Goal: Task Accomplishment & Management: Manage account settings

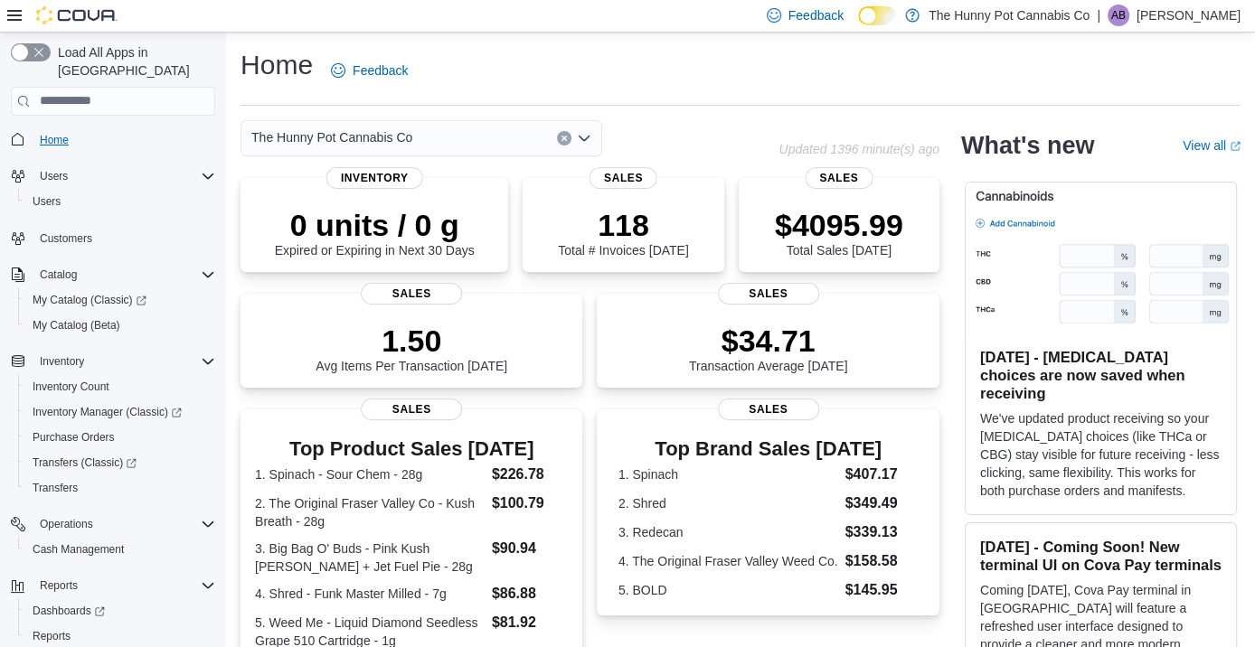
click at [61, 133] on span "Home" at bounding box center [54, 140] width 29 height 14
click at [210, 545] on icon "Complex example" at bounding box center [209, 550] width 7 height 10
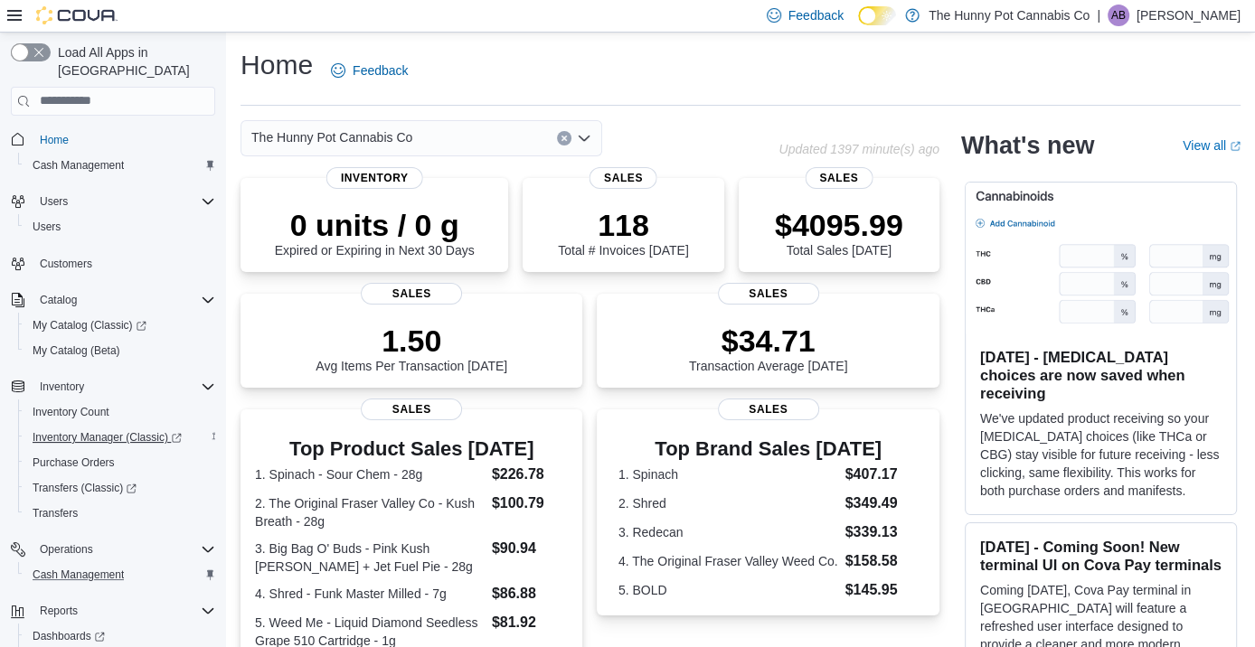
scroll to position [63, 0]
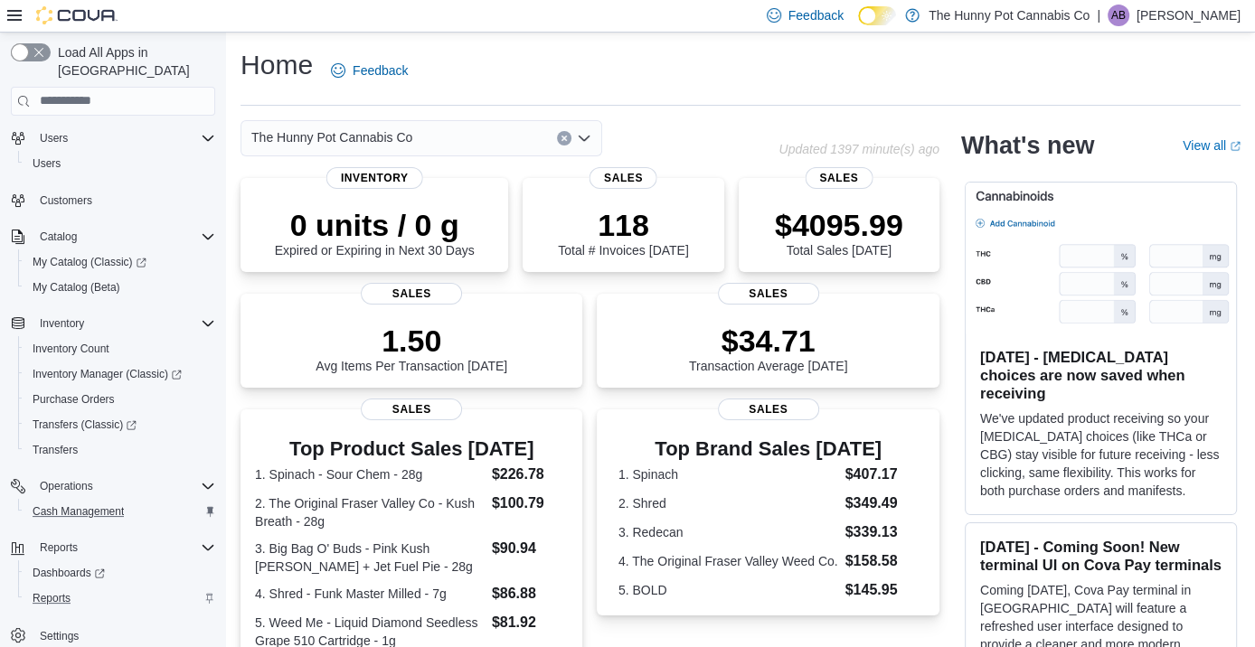
click at [206, 593] on icon "Complex example" at bounding box center [209, 598] width 11 height 11
click at [208, 507] on icon "Complex example" at bounding box center [209, 512] width 7 height 10
click at [207, 131] on icon "Complex example" at bounding box center [208, 138] width 14 height 14
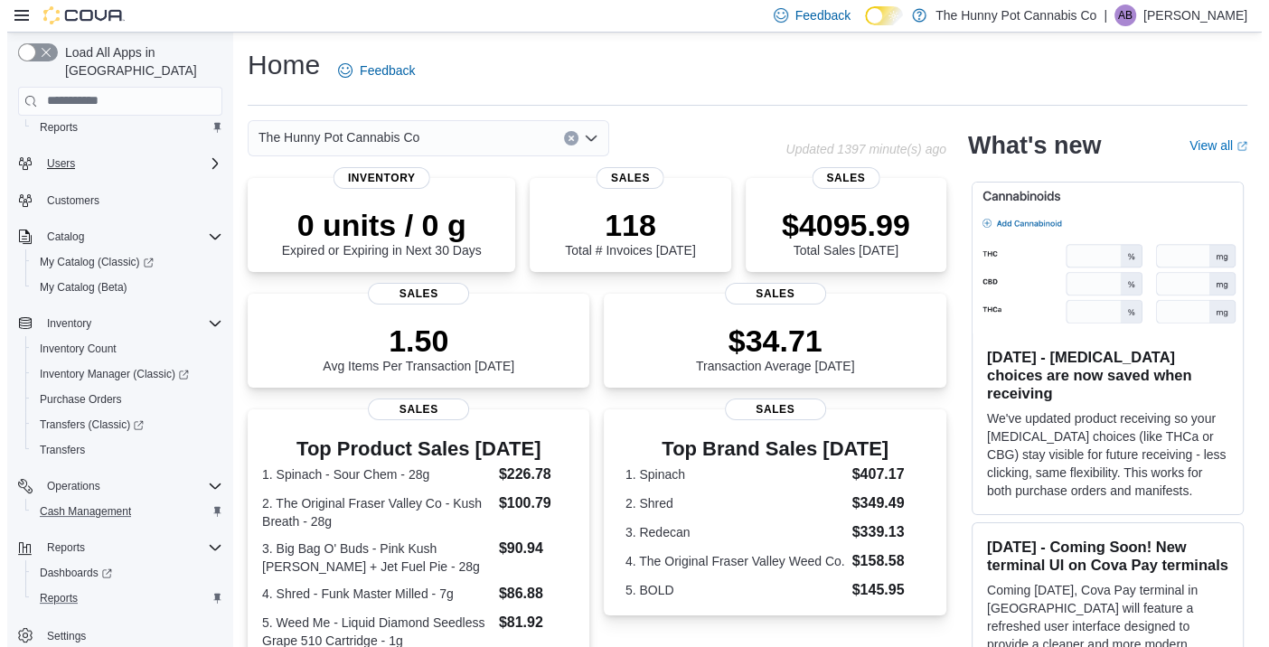
scroll to position [0, 0]
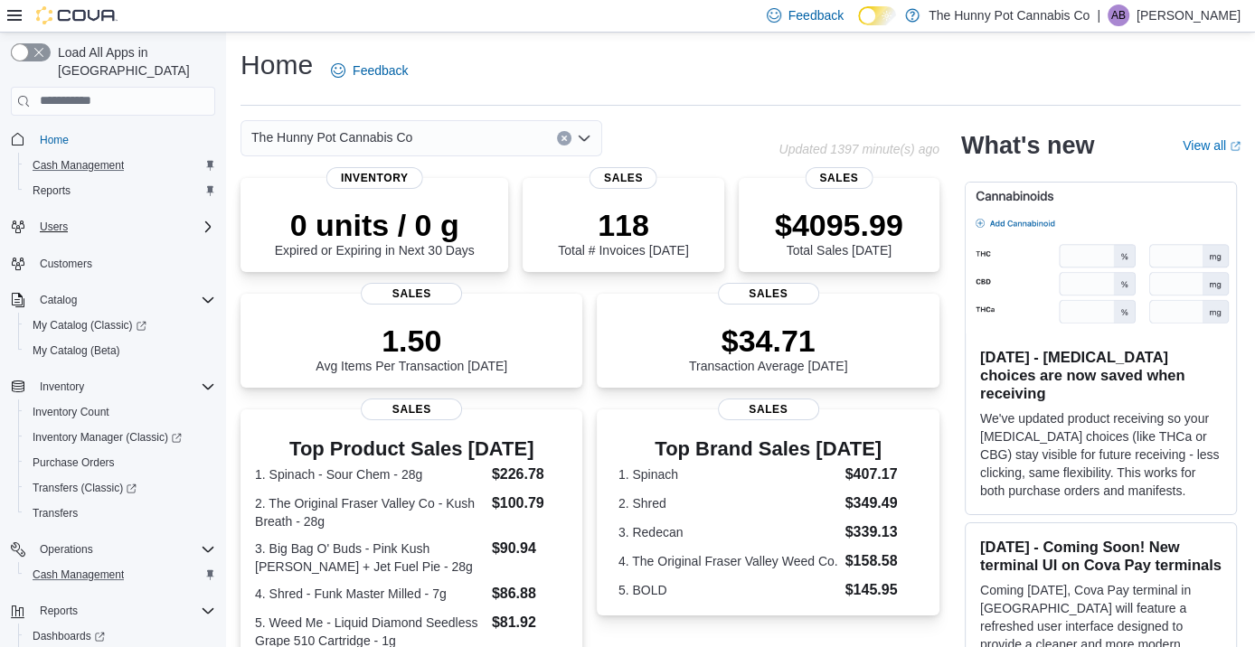
click at [146, 155] on div "Cash Management" at bounding box center [120, 166] width 190 height 22
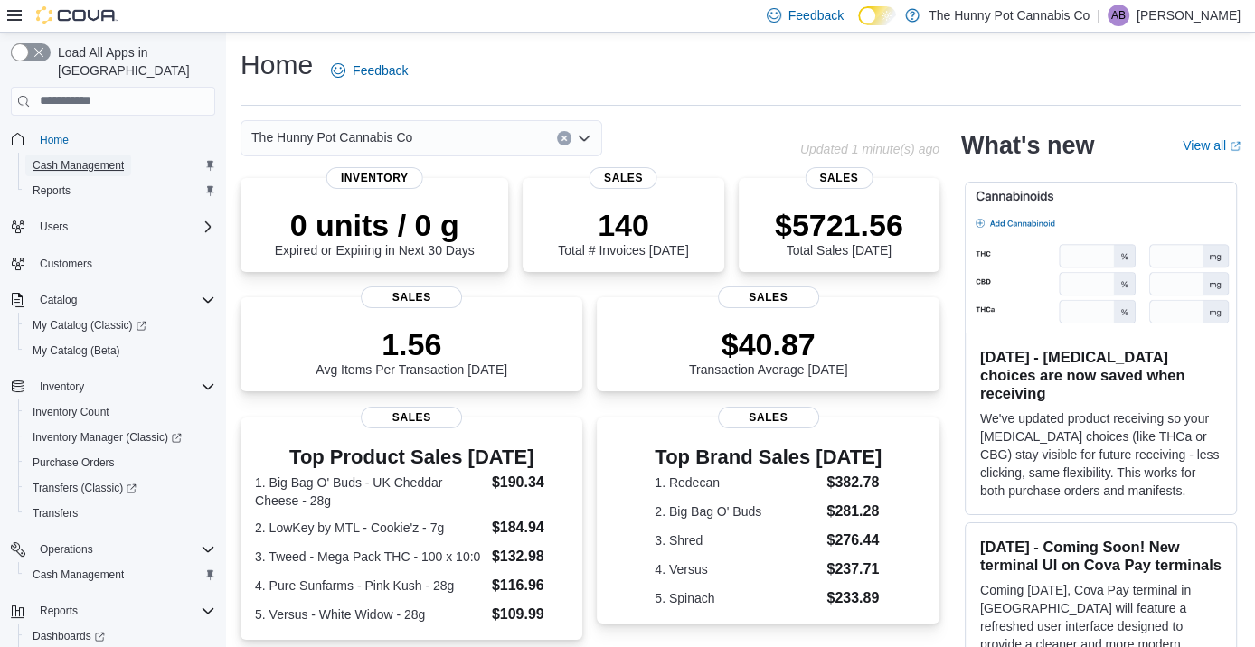
click at [81, 158] on span "Cash Management" at bounding box center [78, 165] width 91 height 14
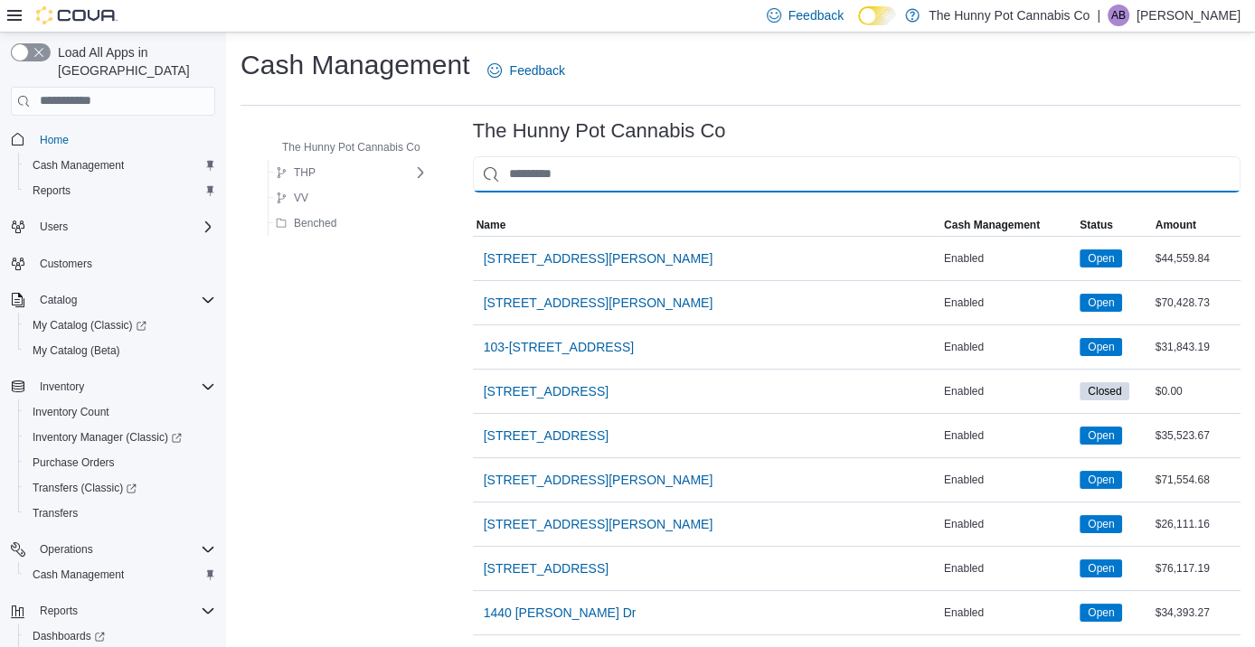
click at [598, 170] on input "This is a search bar. As you type, the results lower in the page will automatic…" at bounding box center [856, 174] width 767 height 36
type input "**"
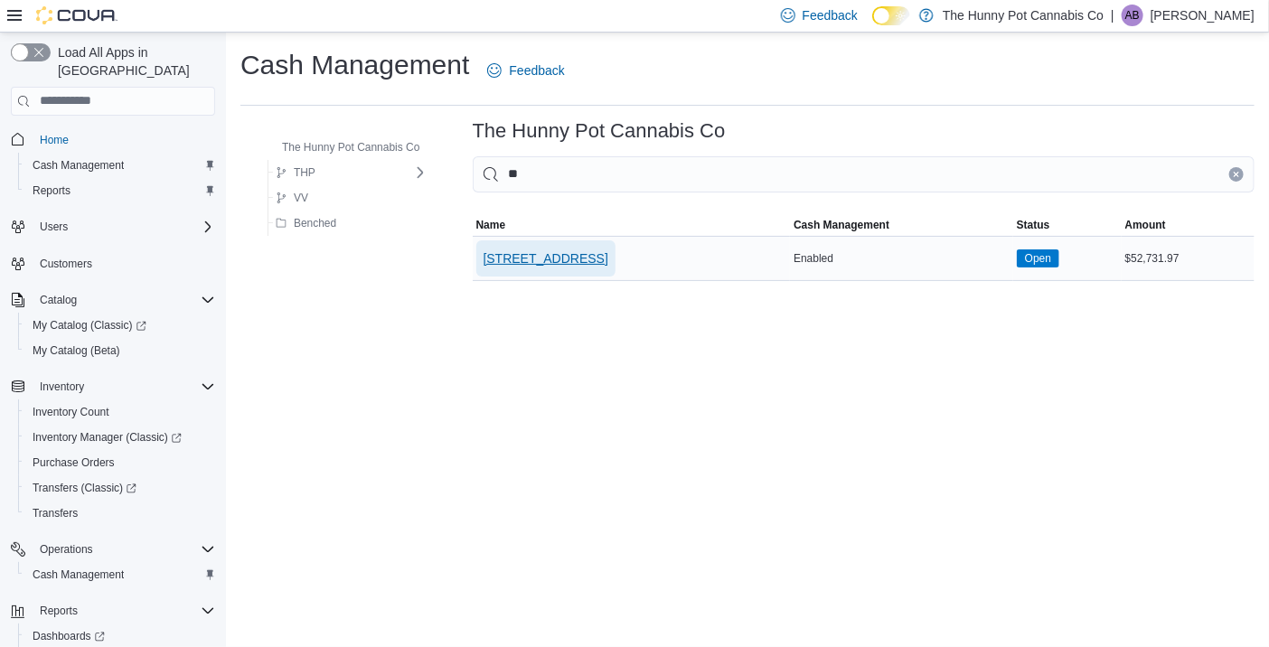
click at [560, 251] on span "328 Speedvale Ave E" at bounding box center [546, 258] width 125 height 18
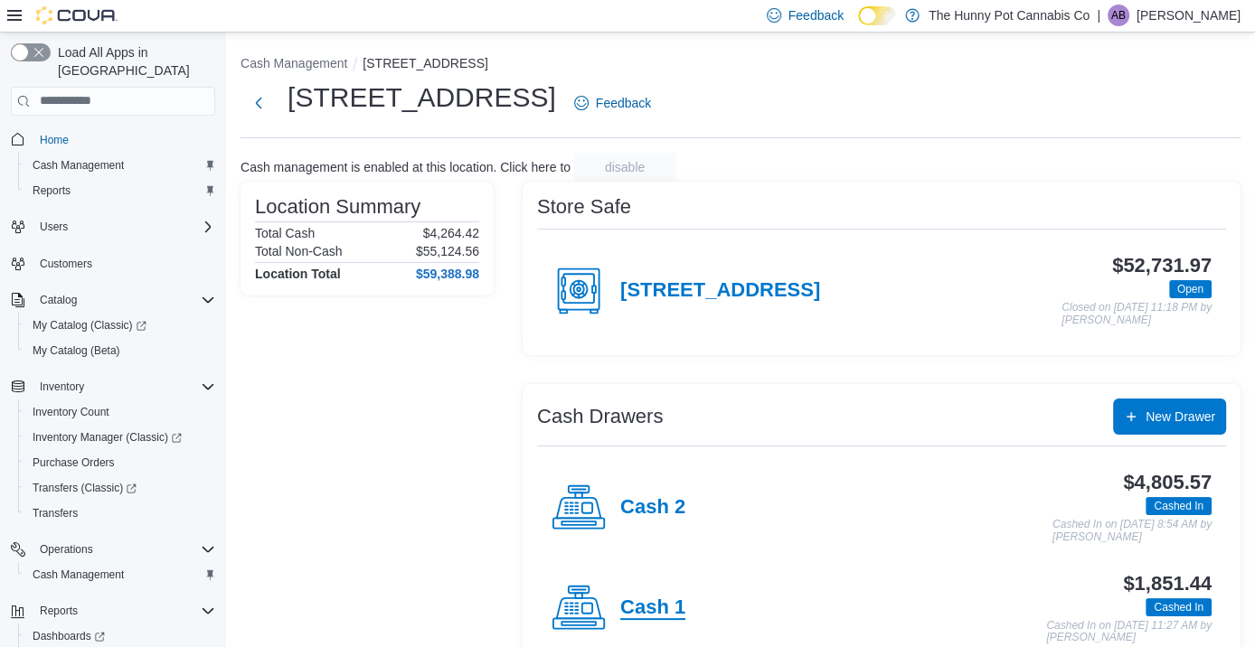
click at [639, 605] on h4 "Cash 1" at bounding box center [652, 609] width 65 height 24
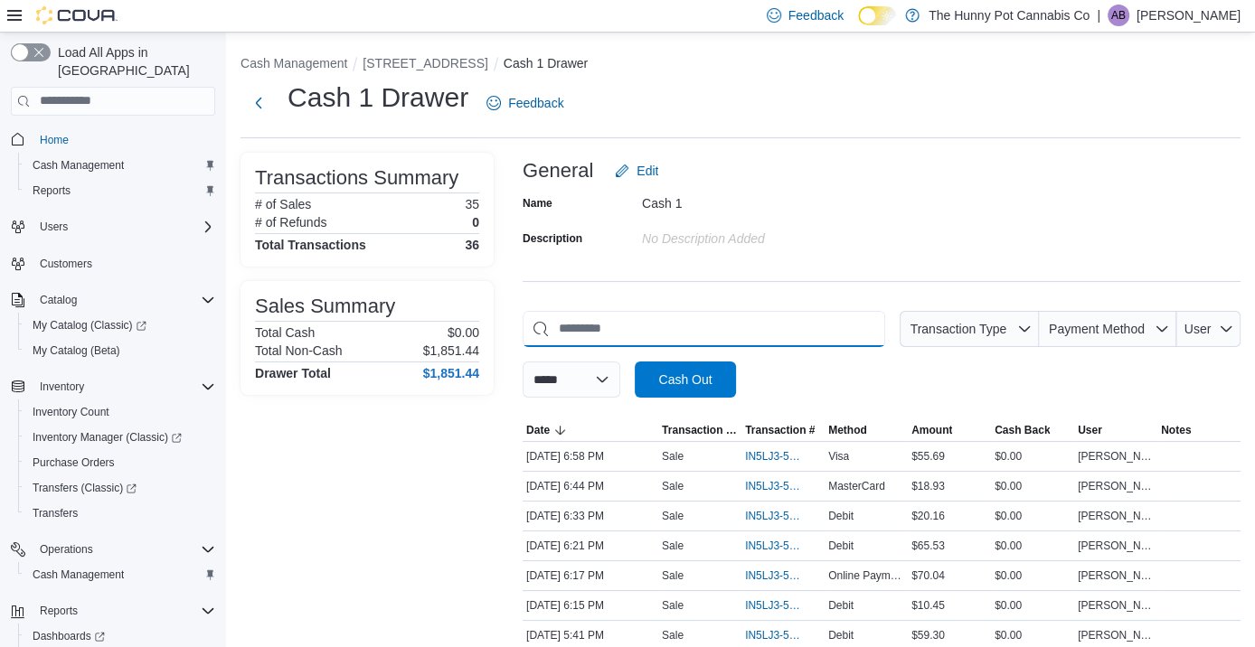
click at [784, 341] on input "This is a search bar. As you type, the results lower in the page will automatic…" at bounding box center [703, 329] width 362 height 36
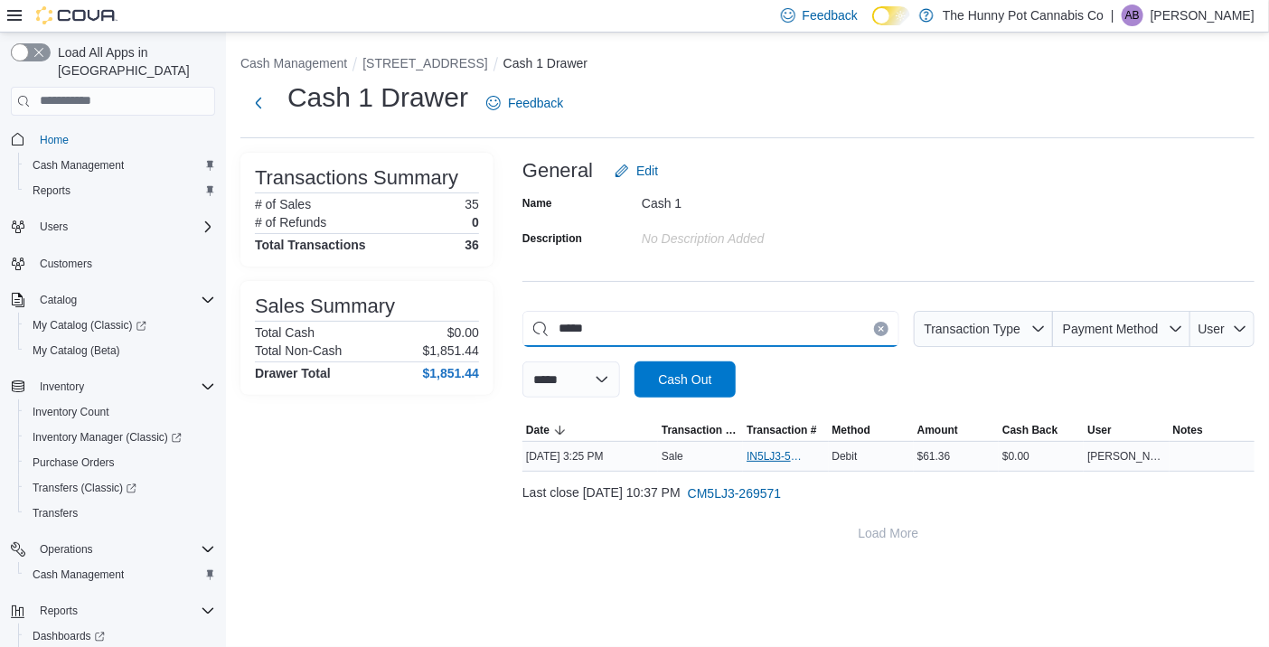
type input "*****"
click at [774, 455] on span "IN5LJ3-5954633" at bounding box center [777, 456] width 60 height 14
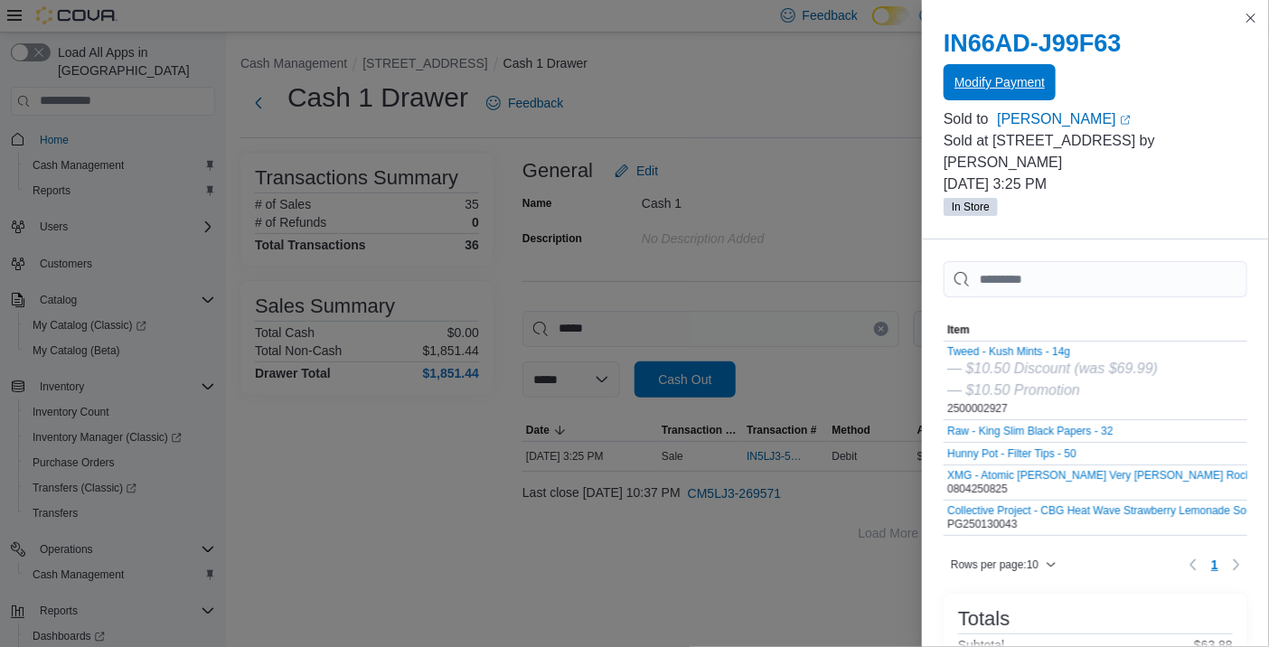
click at [1040, 77] on span "Modify Payment" at bounding box center [1000, 82] width 90 height 18
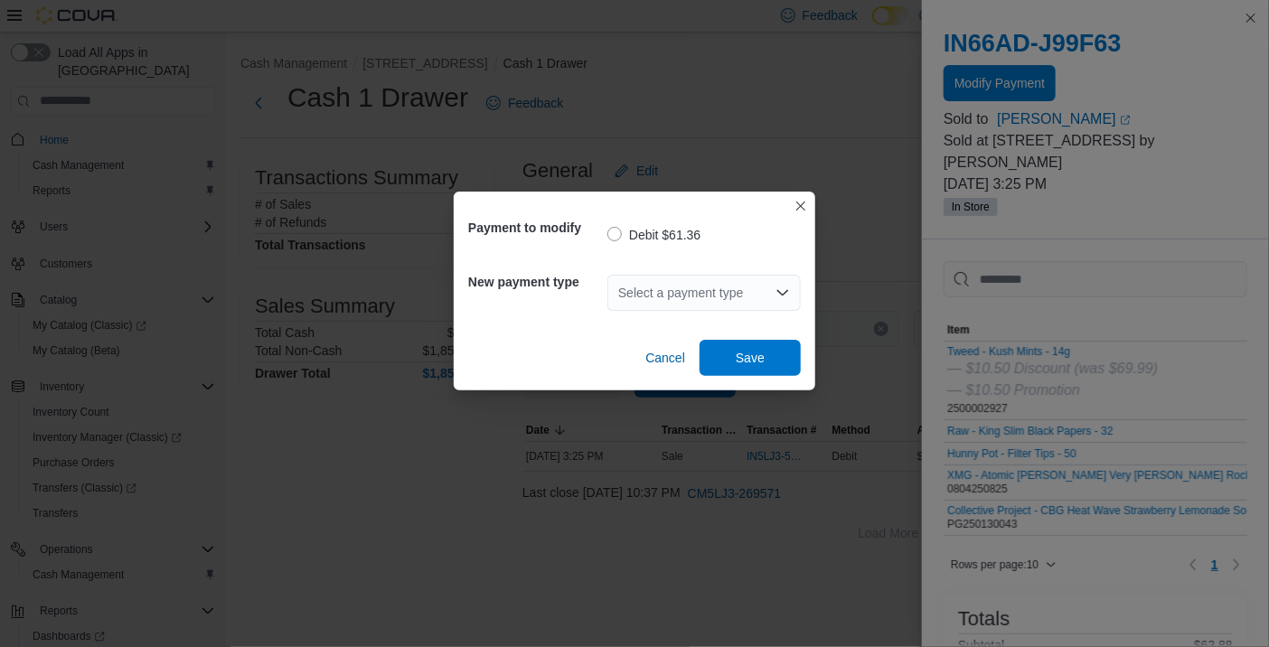
click at [758, 296] on div "Select a payment type" at bounding box center [703, 293] width 193 height 36
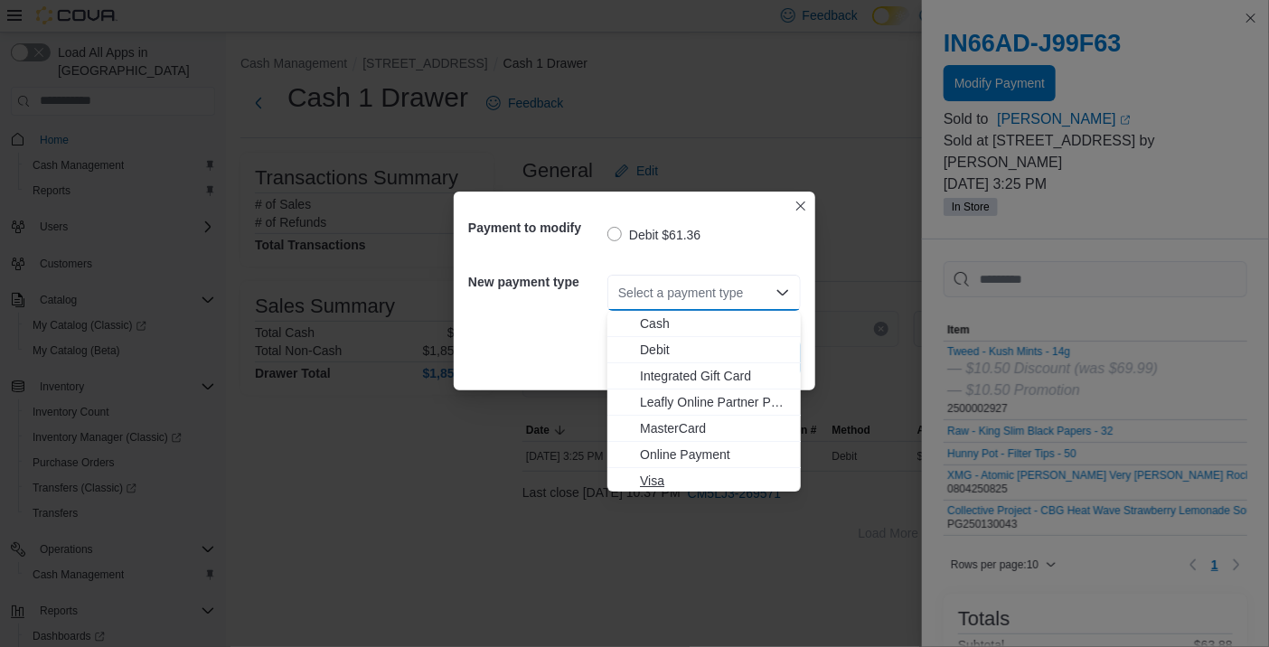
click at [663, 481] on span "Visa" at bounding box center [715, 481] width 150 height 18
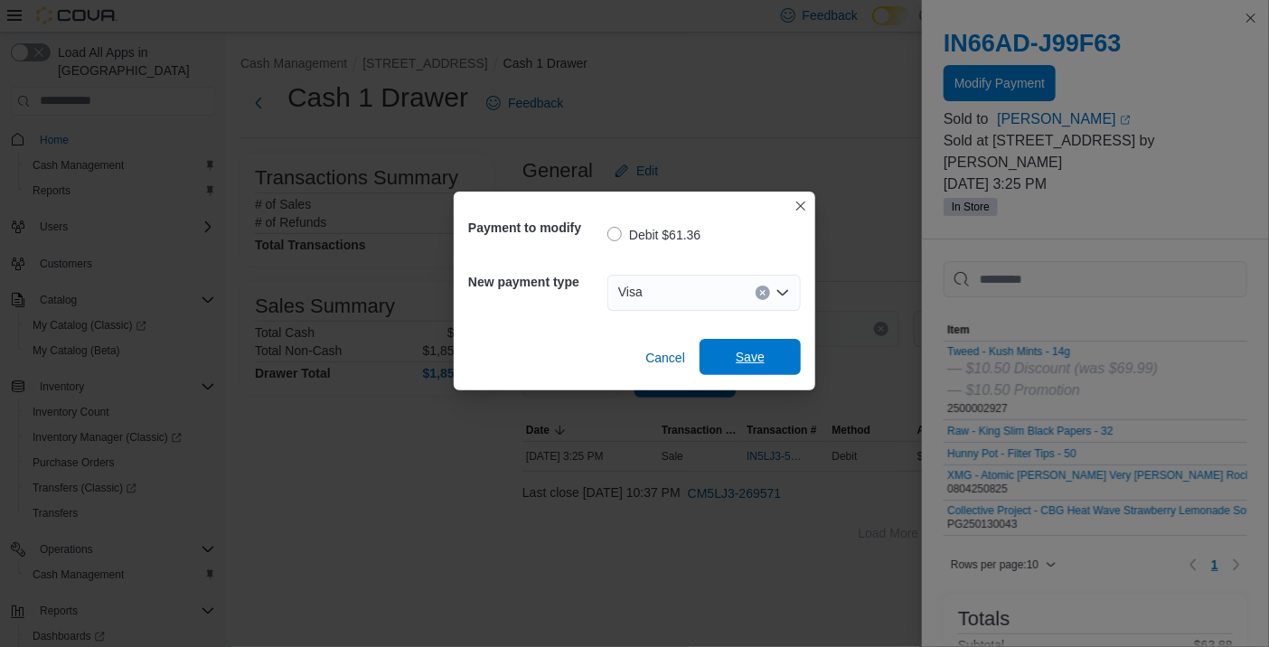
click at [772, 357] on span "Save" at bounding box center [751, 357] width 80 height 36
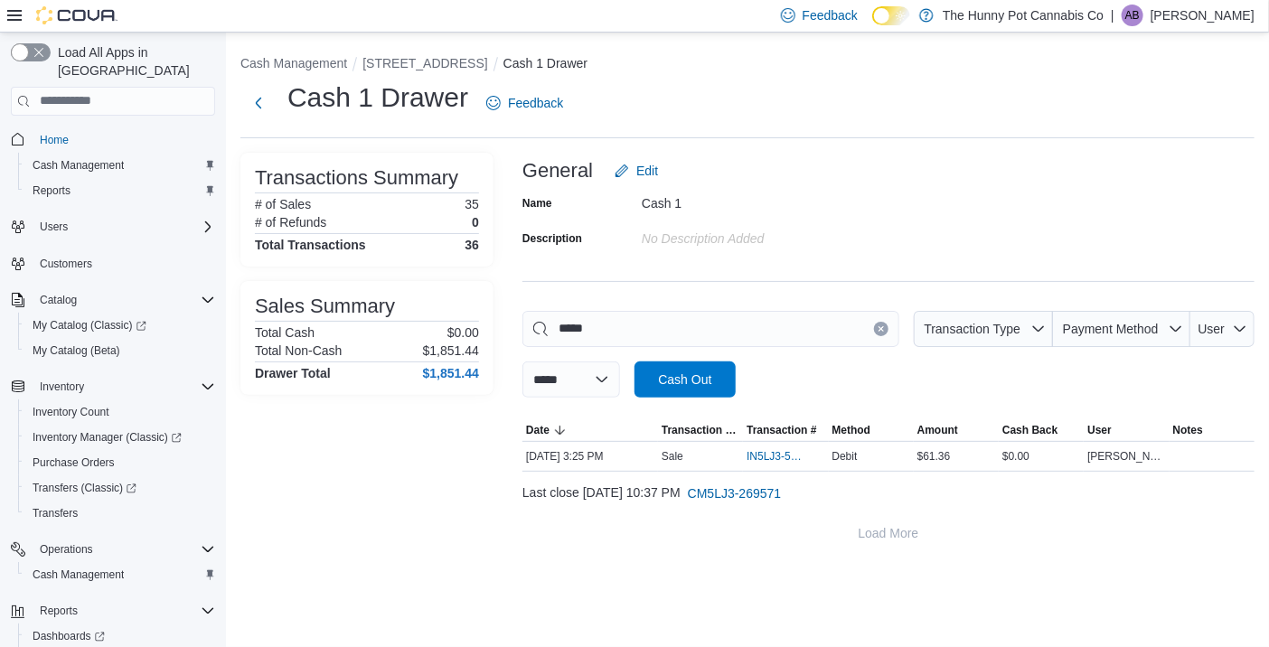
click at [876, 326] on button "Clear input" at bounding box center [881, 329] width 14 height 14
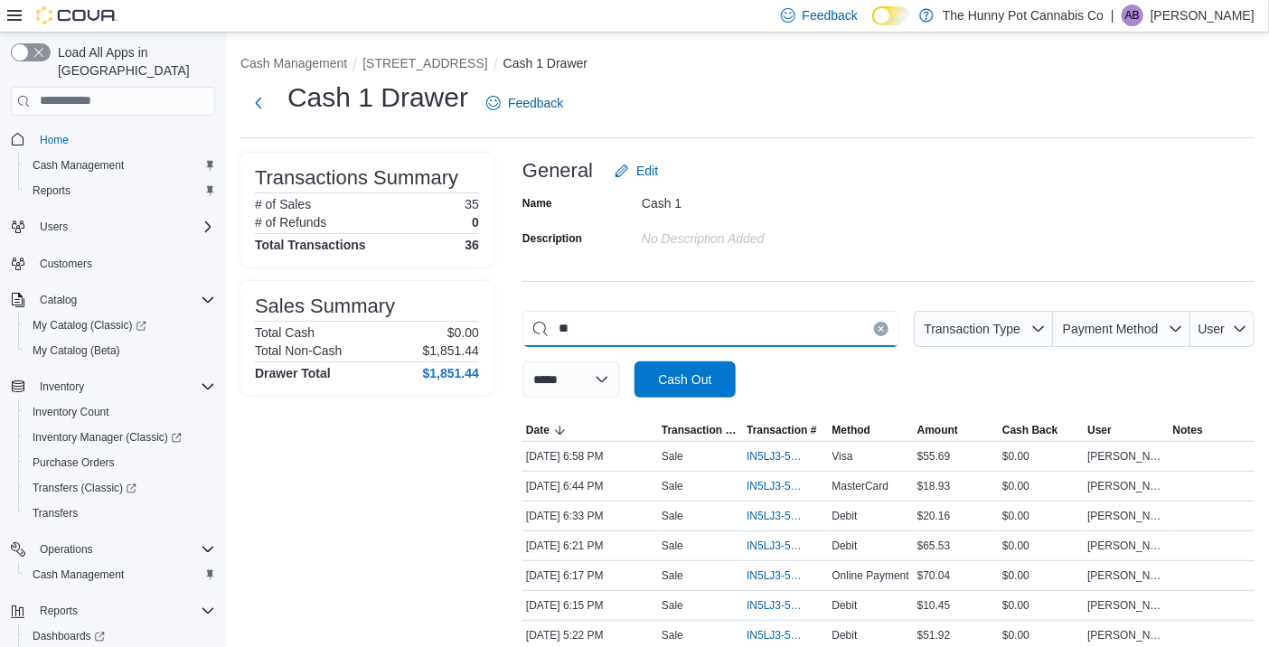
type input "*"
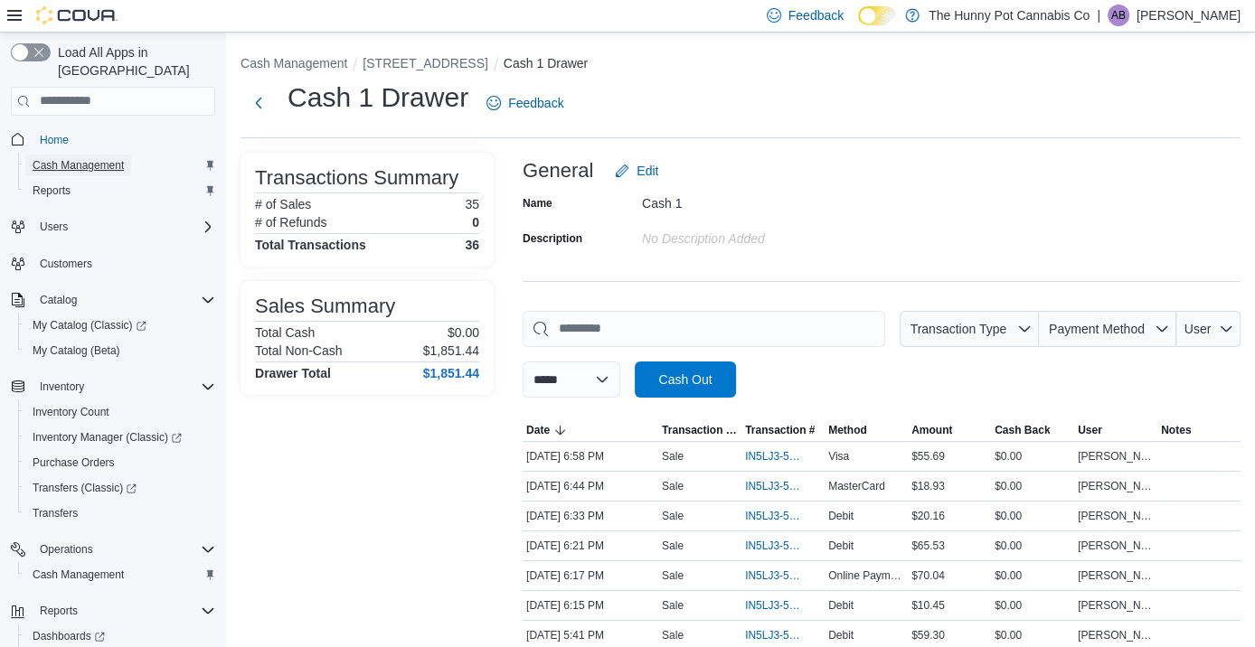
click at [98, 158] on span "Cash Management" at bounding box center [78, 165] width 91 height 14
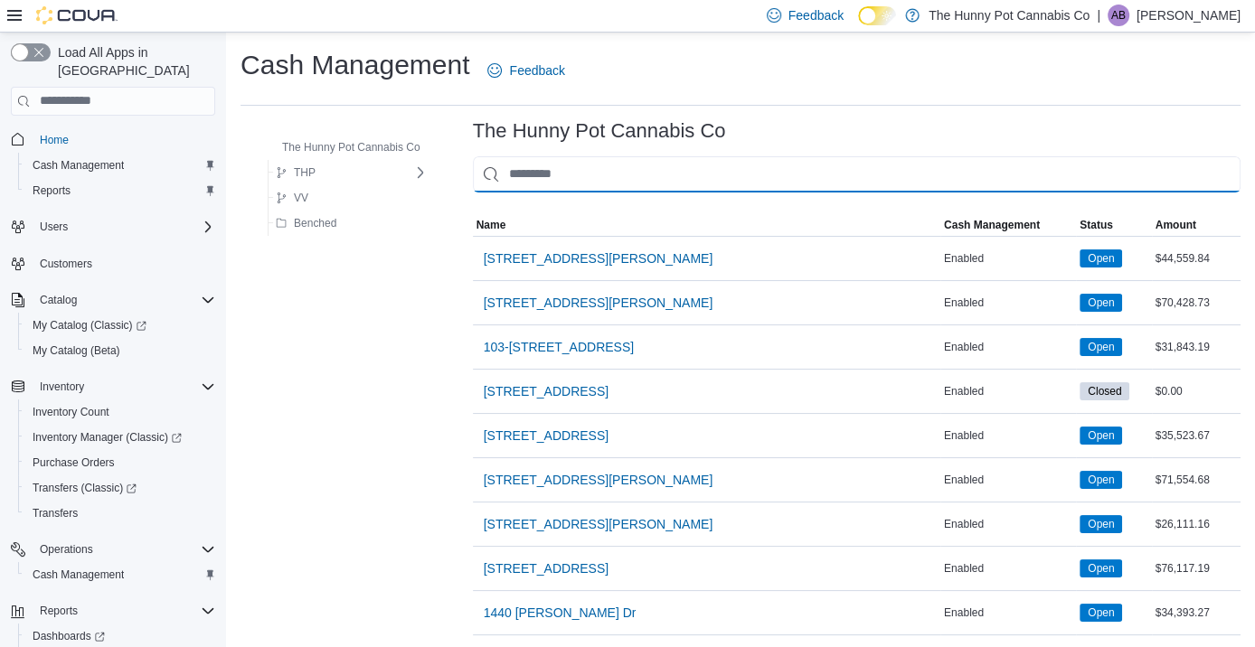
click at [666, 174] on input "This is a search bar. As you type, the results lower in the page will automatic…" at bounding box center [856, 174] width 767 height 36
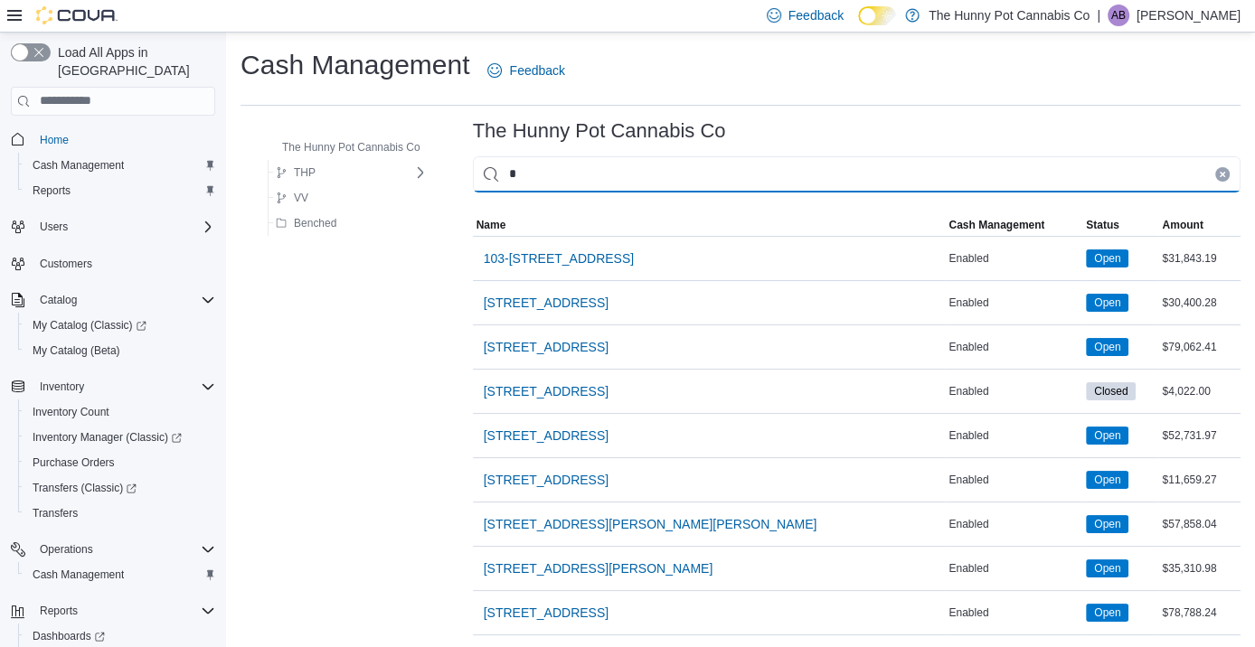
type input "**"
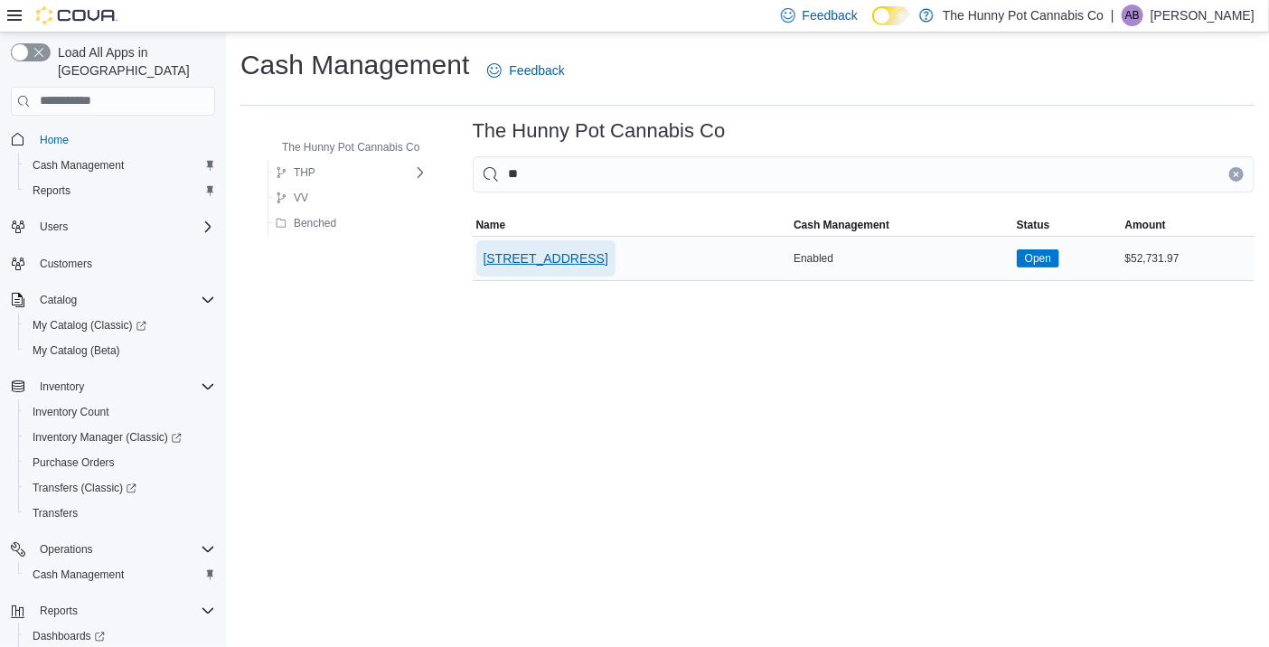
click at [555, 259] on span "328 Speedvale Ave E" at bounding box center [546, 258] width 125 height 18
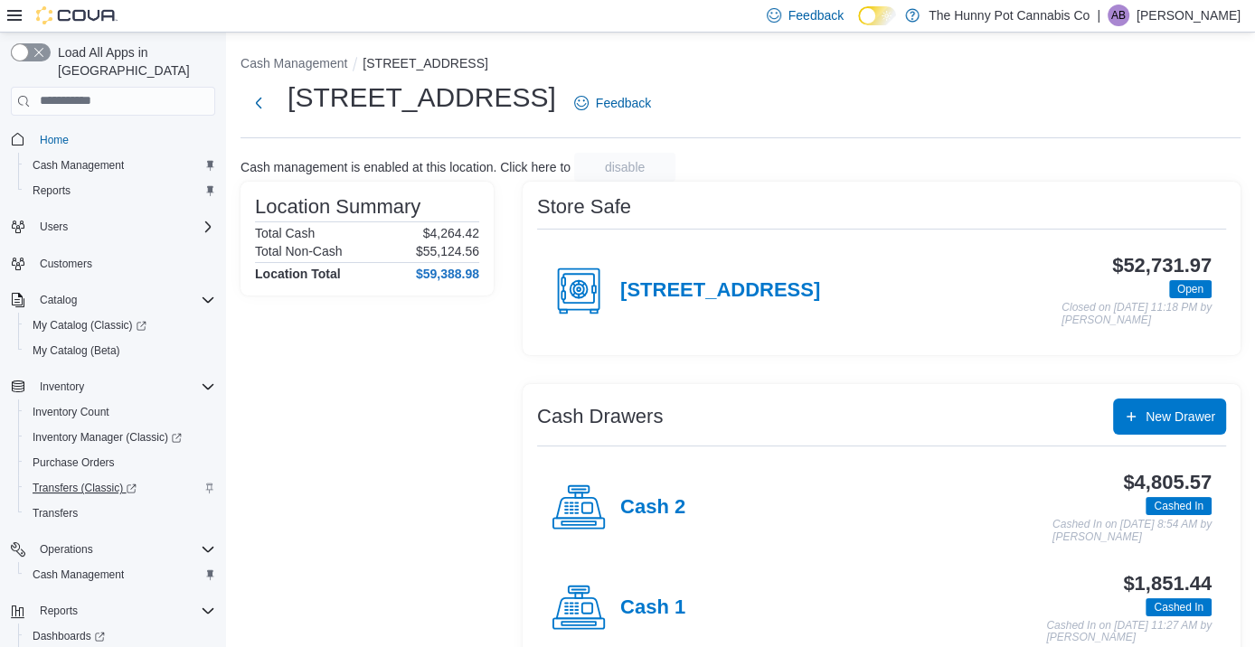
scroll to position [63, 0]
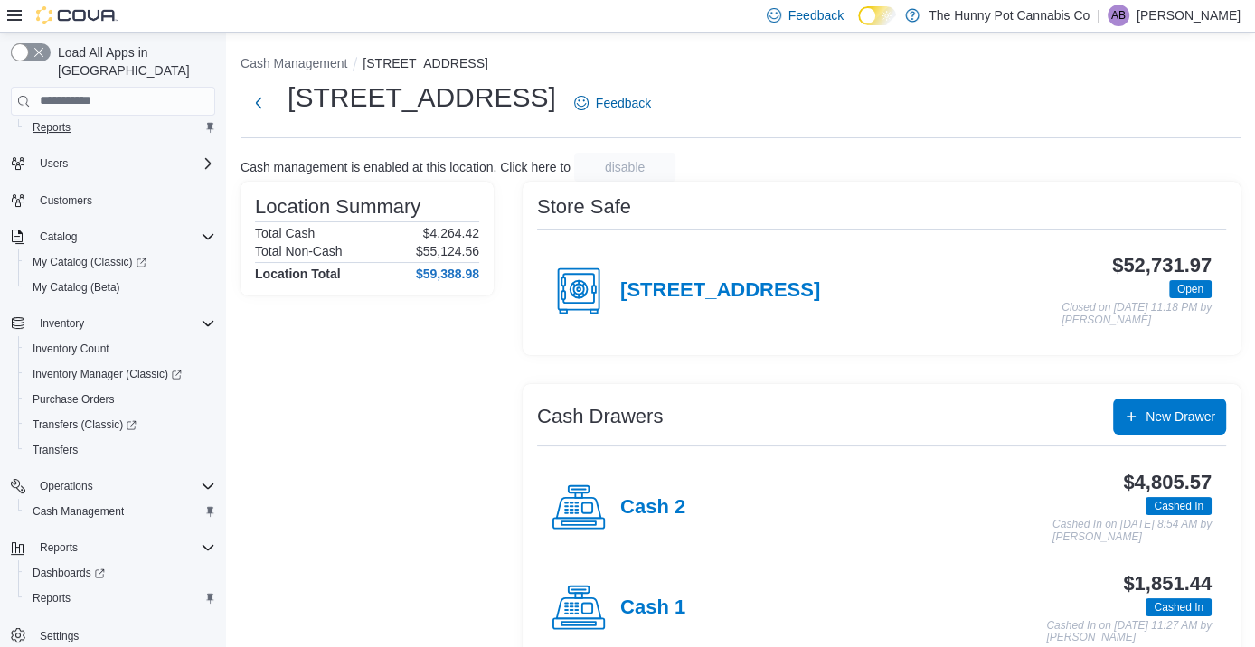
click at [55, 120] on span "Reports" at bounding box center [52, 127] width 38 height 14
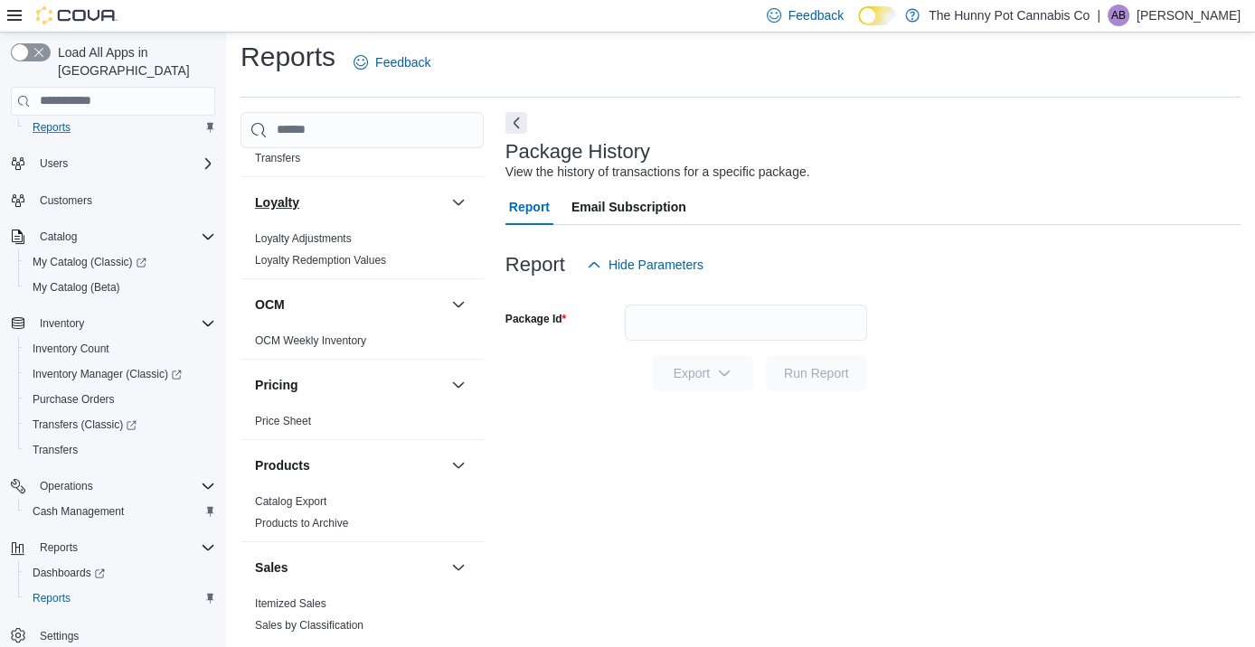
scroll to position [961, 0]
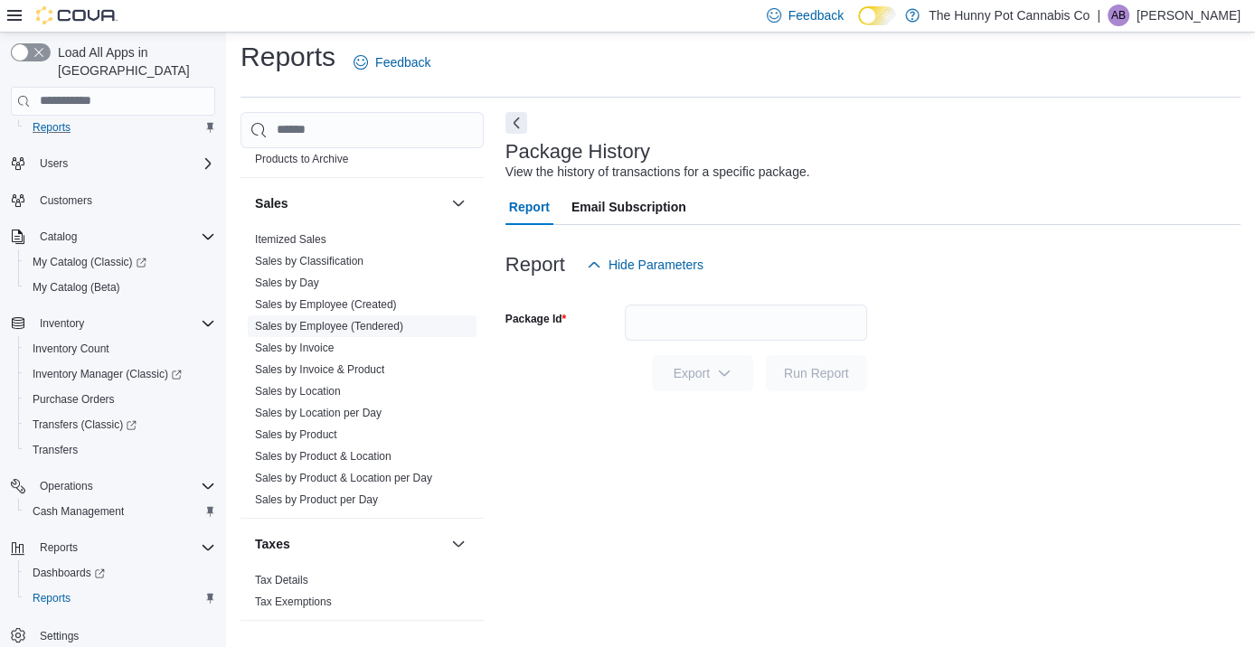
click at [381, 331] on span "Sales by Employee (Tendered)" at bounding box center [362, 326] width 229 height 22
click at [360, 324] on link "Sales by Employee (Tendered)" at bounding box center [329, 326] width 148 height 13
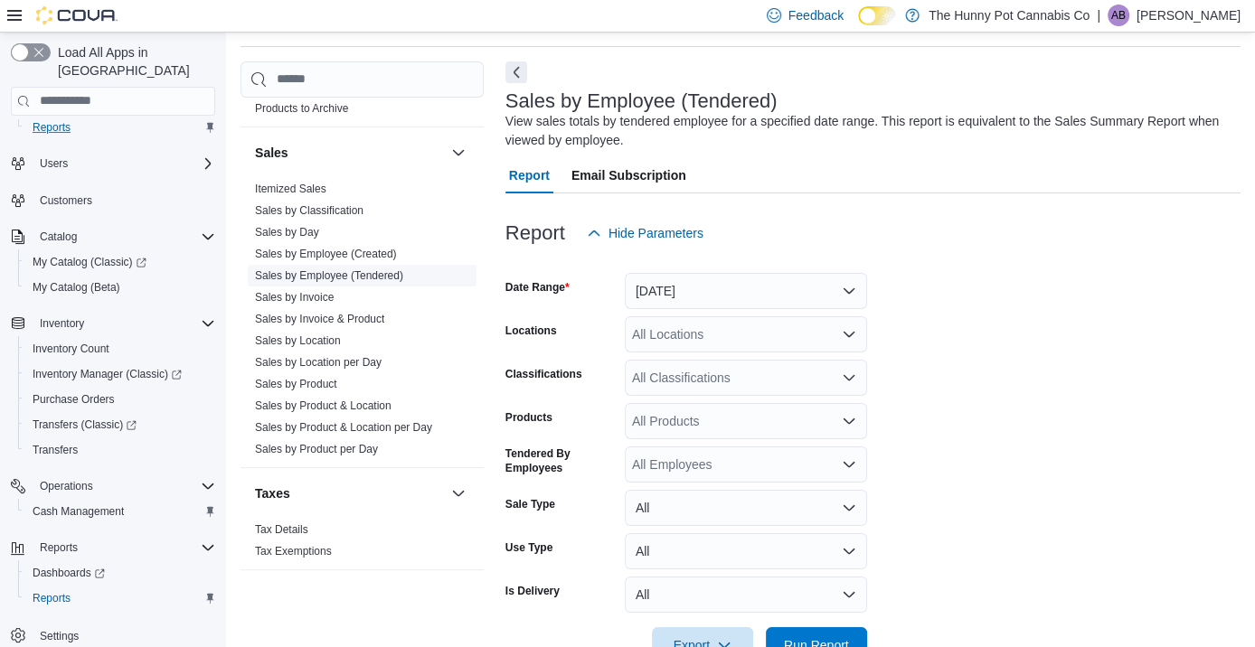
scroll to position [61, 0]
click at [755, 297] on button "Yesterday" at bounding box center [746, 289] width 242 height 36
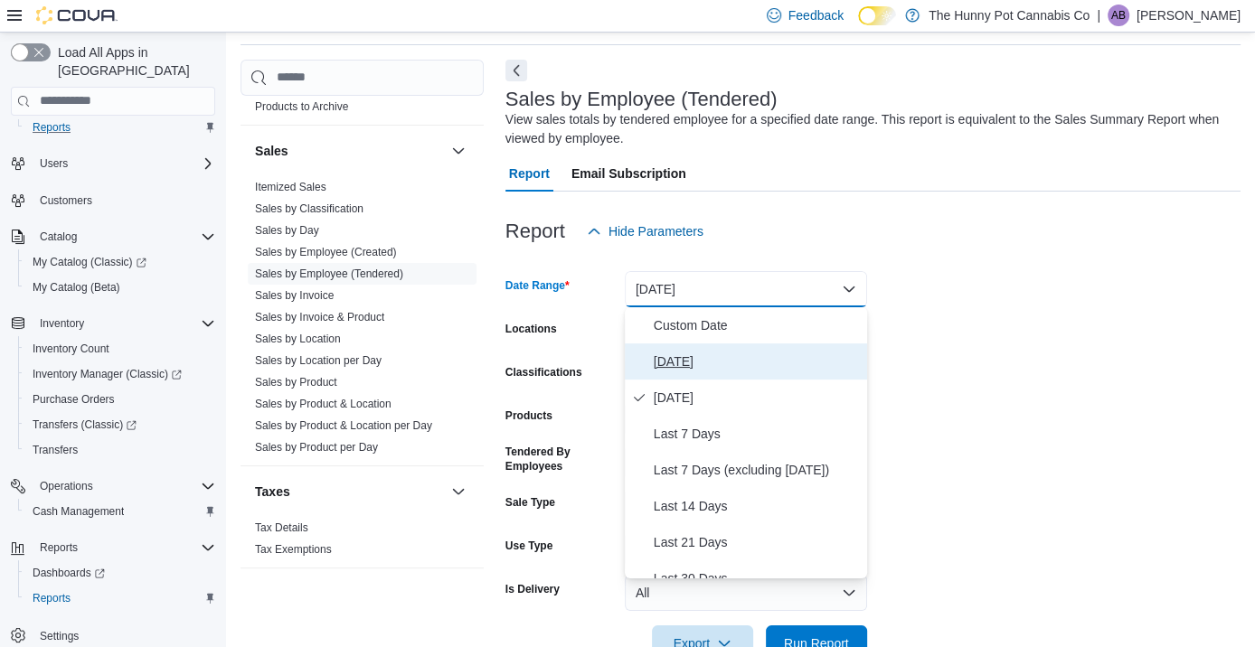
click at [753, 370] on span "Today" at bounding box center [757, 362] width 206 height 22
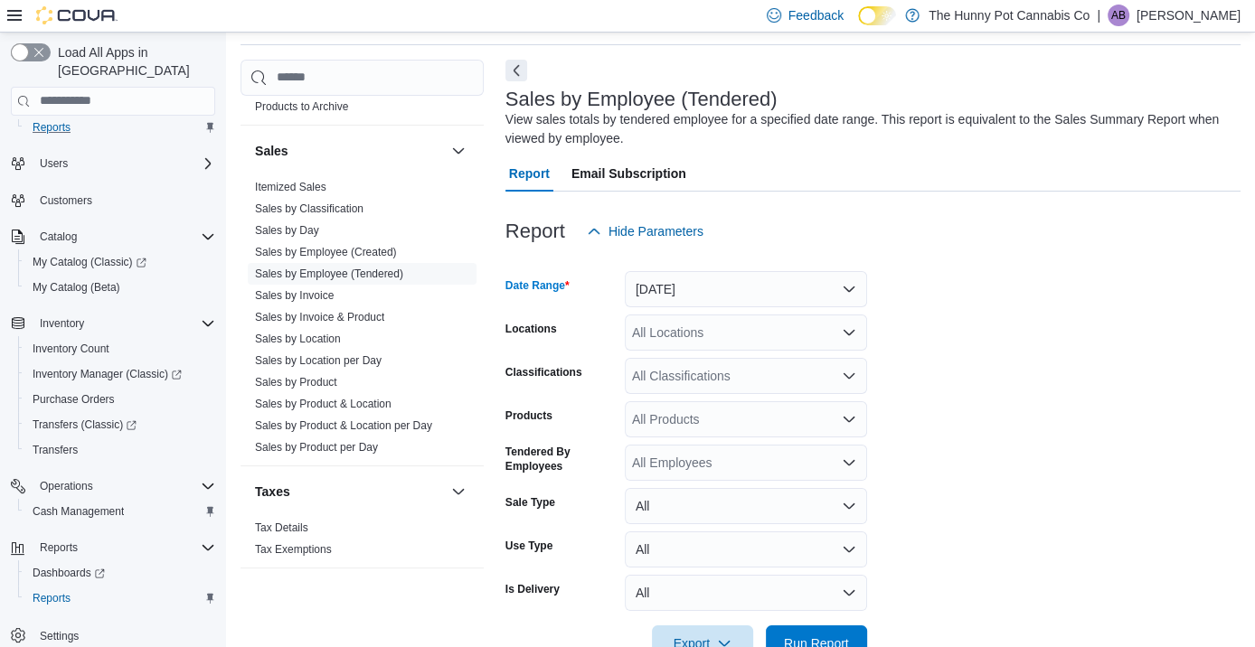
click at [674, 331] on div "All Locations" at bounding box center [746, 333] width 242 height 36
type input "**"
click at [713, 362] on span "328 Speedvale Ave E" at bounding box center [735, 363] width 125 height 18
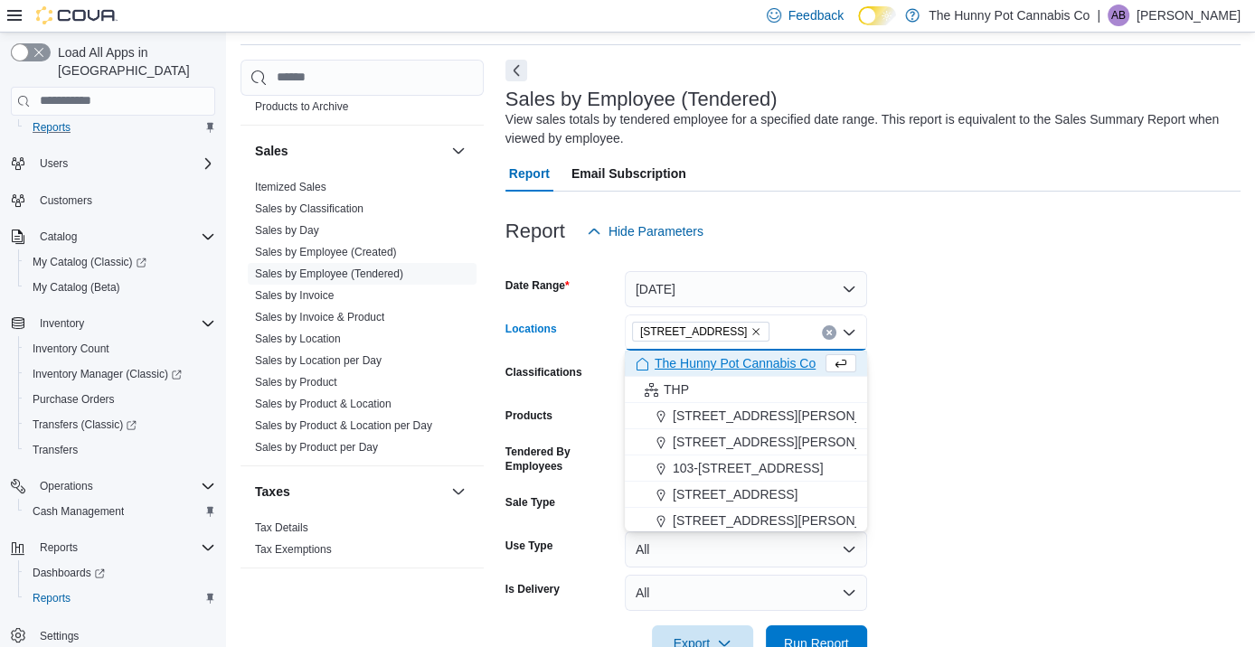
click at [978, 452] on form "Date Range Today Locations 328 Speedvale Ave E Combo box. Selected. 328 Speedva…" at bounding box center [872, 455] width 735 height 412
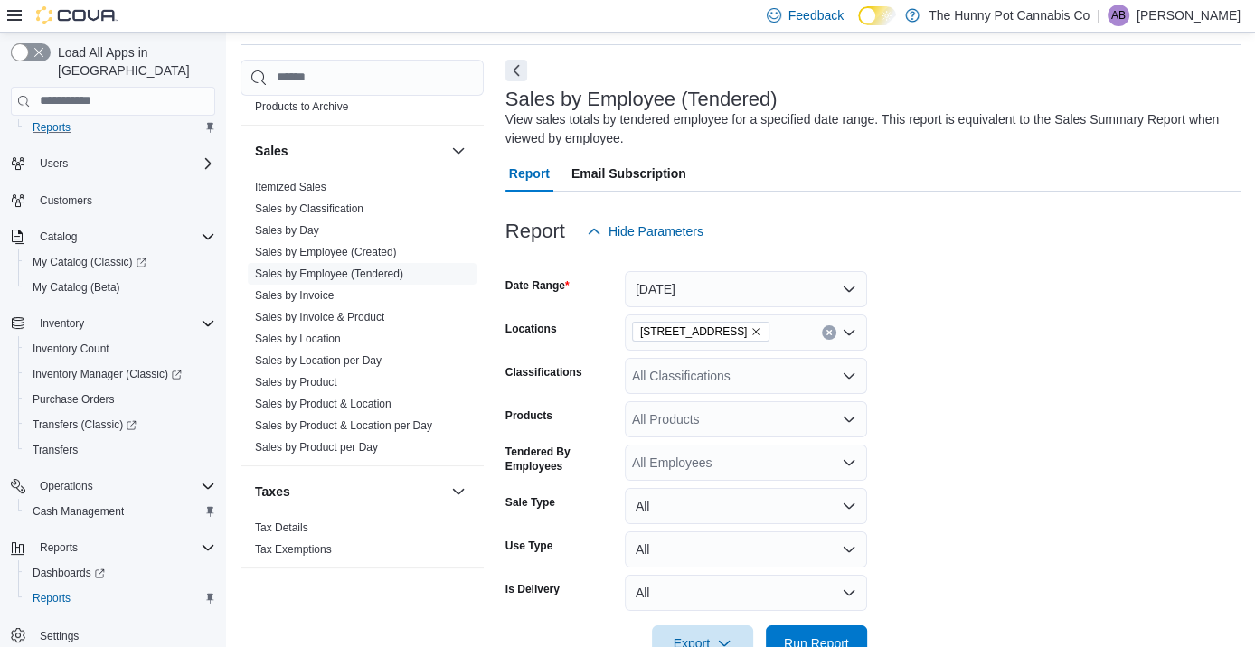
click at [683, 428] on div "All Products" at bounding box center [746, 419] width 242 height 36
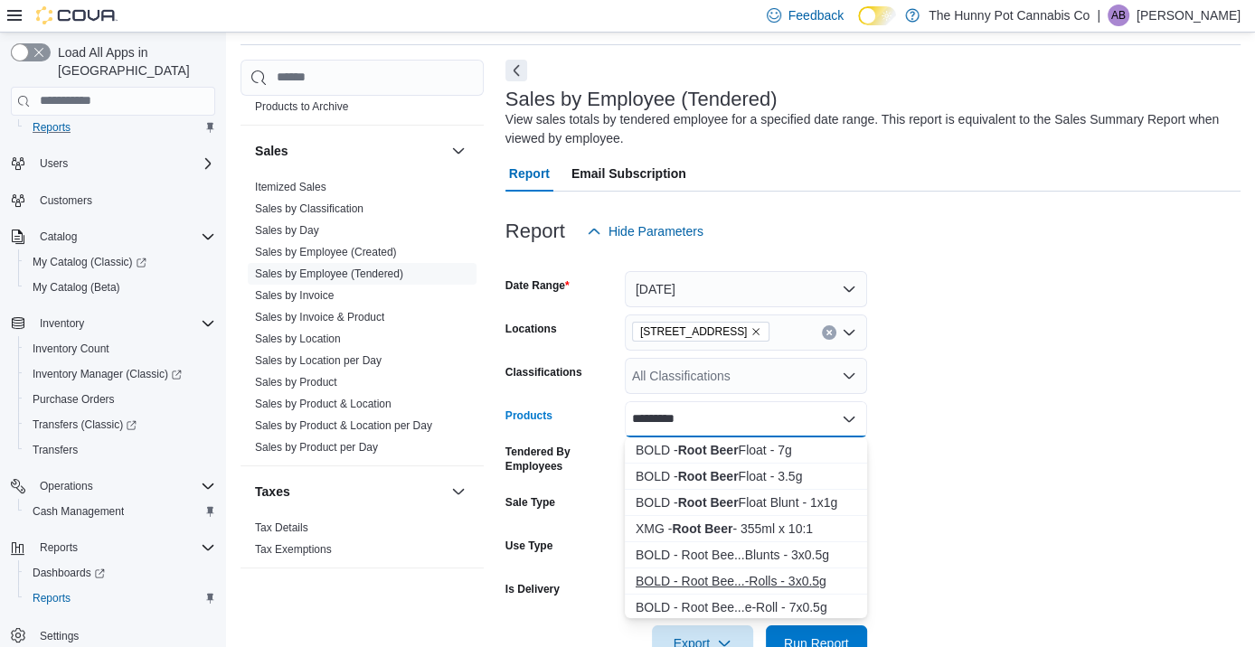
type input "*********"
click at [774, 585] on div "BOLD - Root Bee...-Rolls - 3x0.5g" at bounding box center [745, 581] width 221 height 18
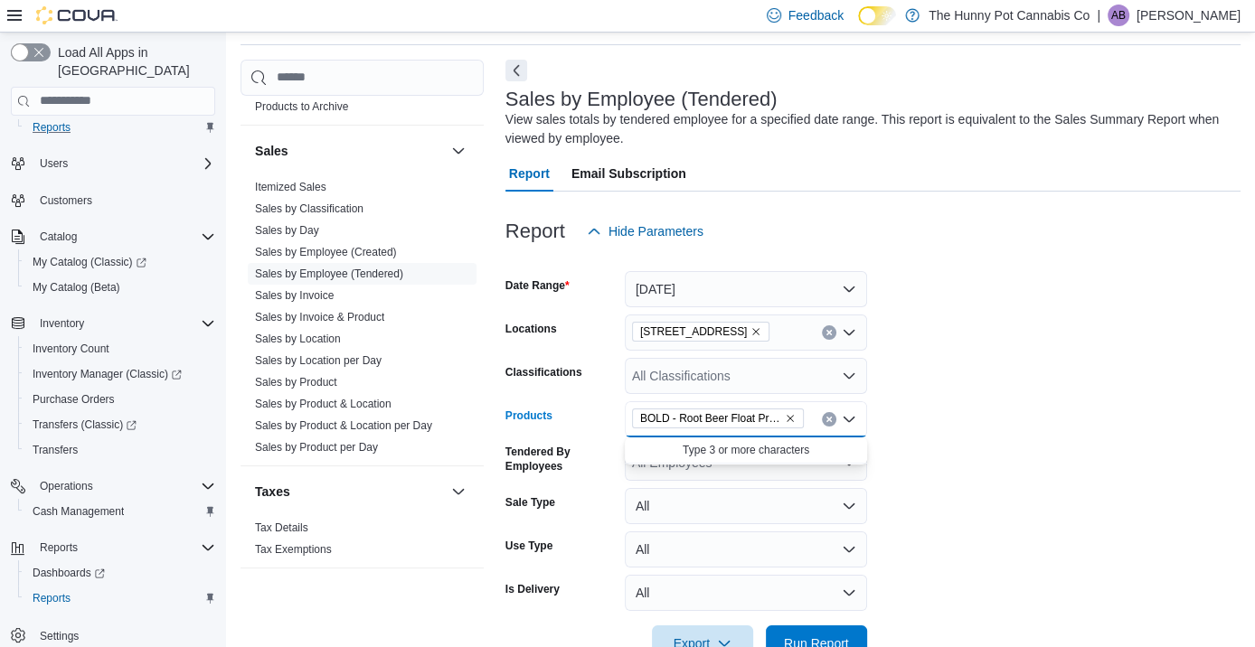
scroll to position [109, 0]
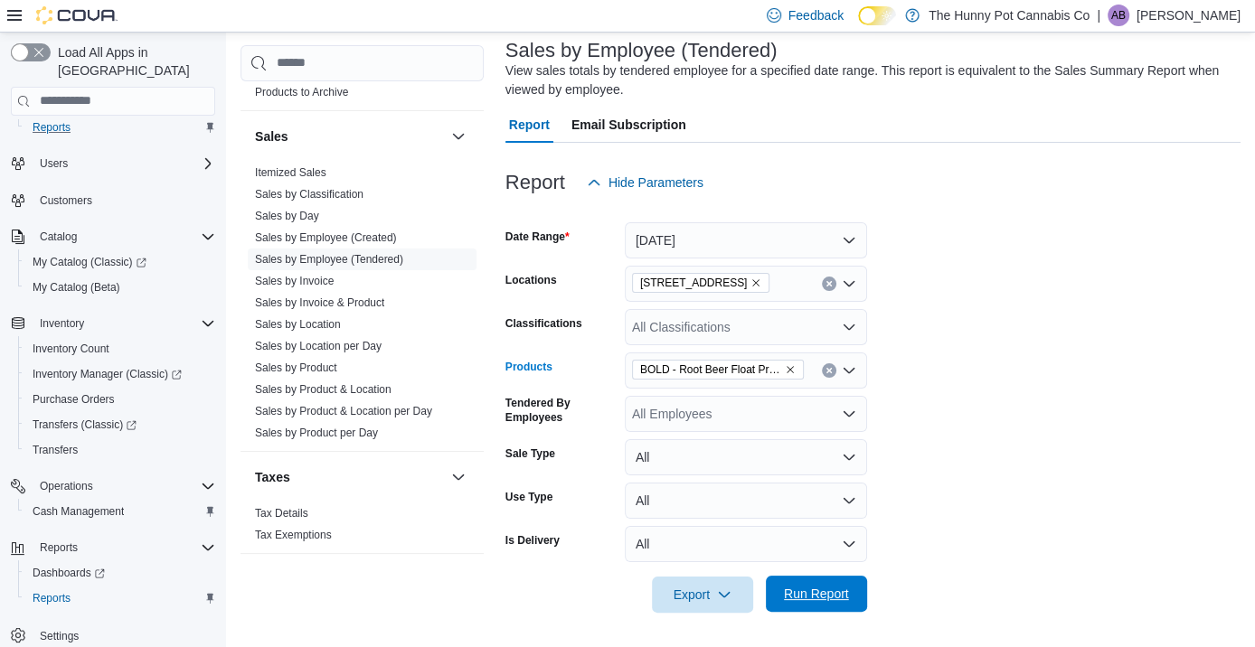
click at [835, 592] on span "Run Report" at bounding box center [816, 594] width 65 height 18
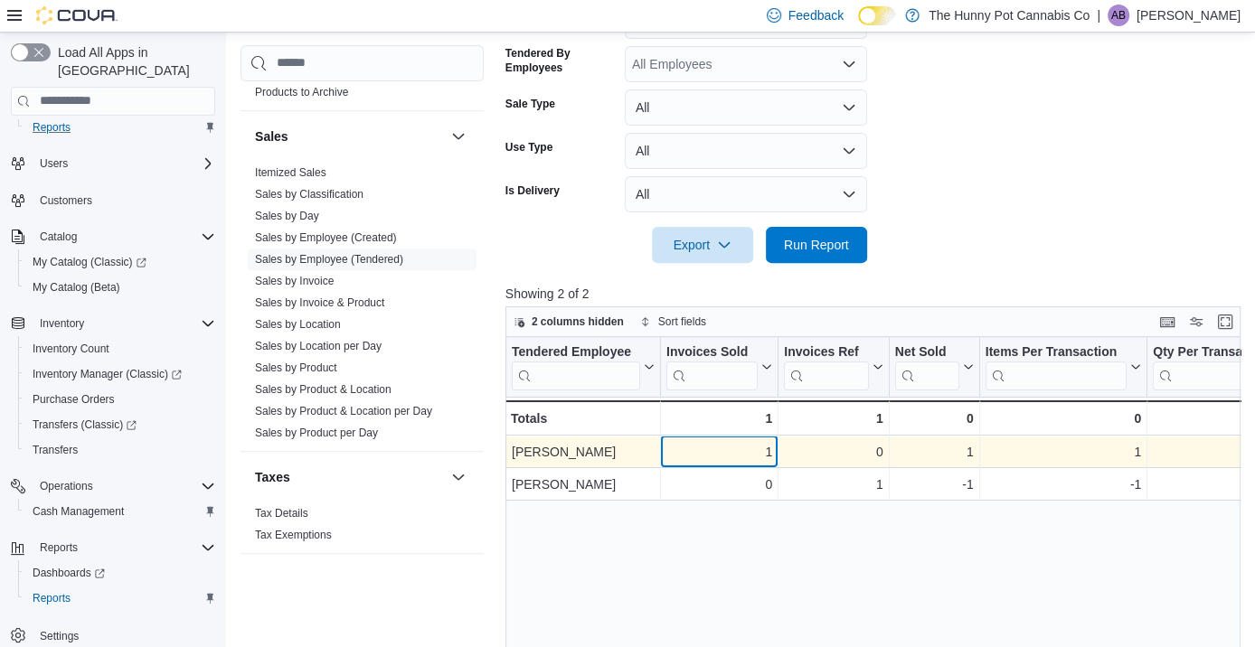
click at [690, 462] on div "1 - Invoices Sold, column 2, row 1" at bounding box center [720, 452] width 118 height 33
click at [542, 447] on div "Daniel Black" at bounding box center [583, 452] width 143 height 22
click at [748, 441] on div "1" at bounding box center [719, 452] width 106 height 22
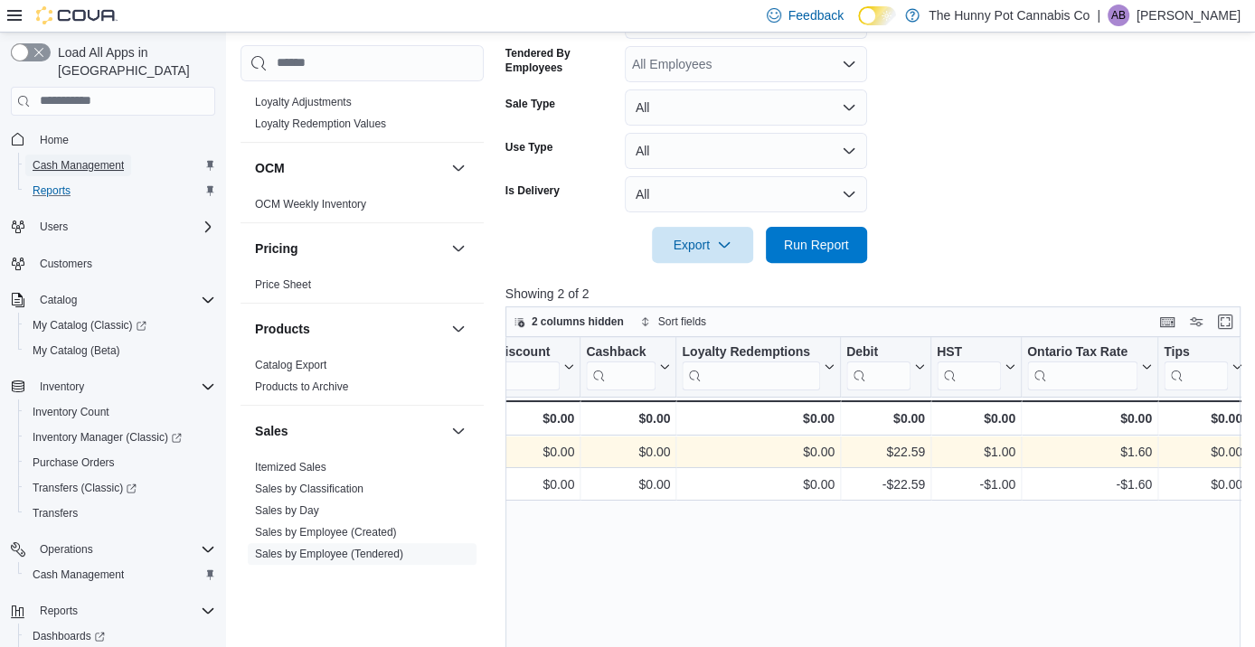
click at [105, 158] on span "Cash Management" at bounding box center [78, 165] width 91 height 14
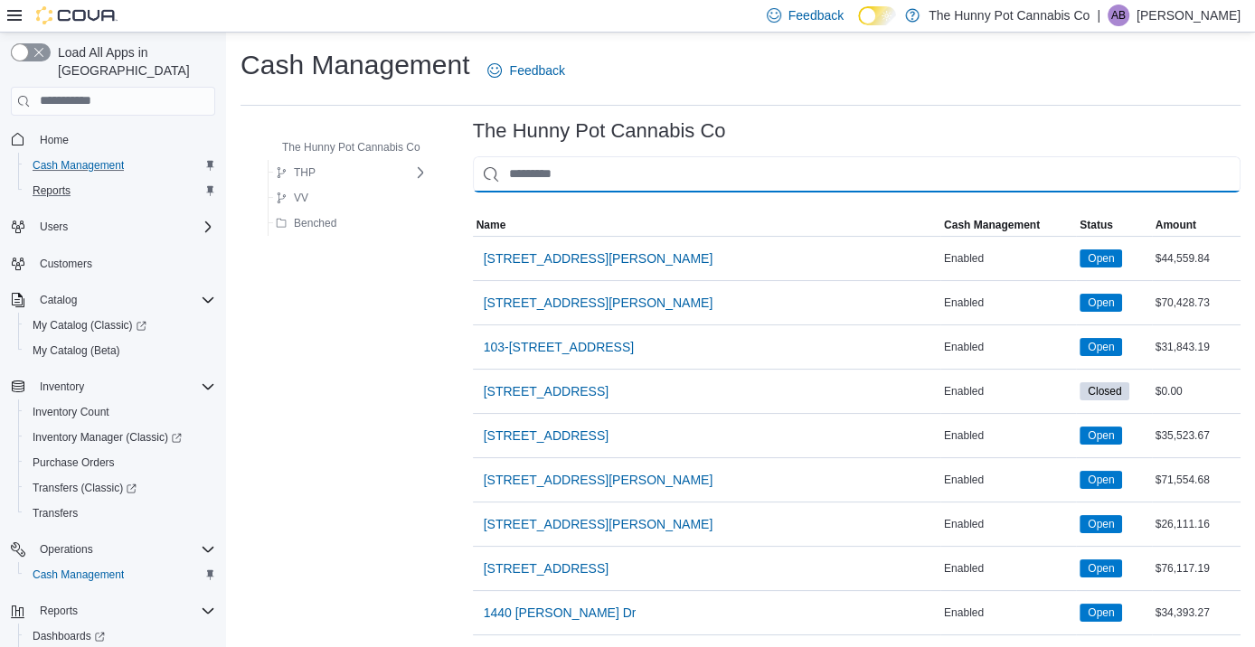
click at [666, 184] on input "This is a search bar. As you type, the results lower in the page will automatic…" at bounding box center [856, 174] width 767 height 36
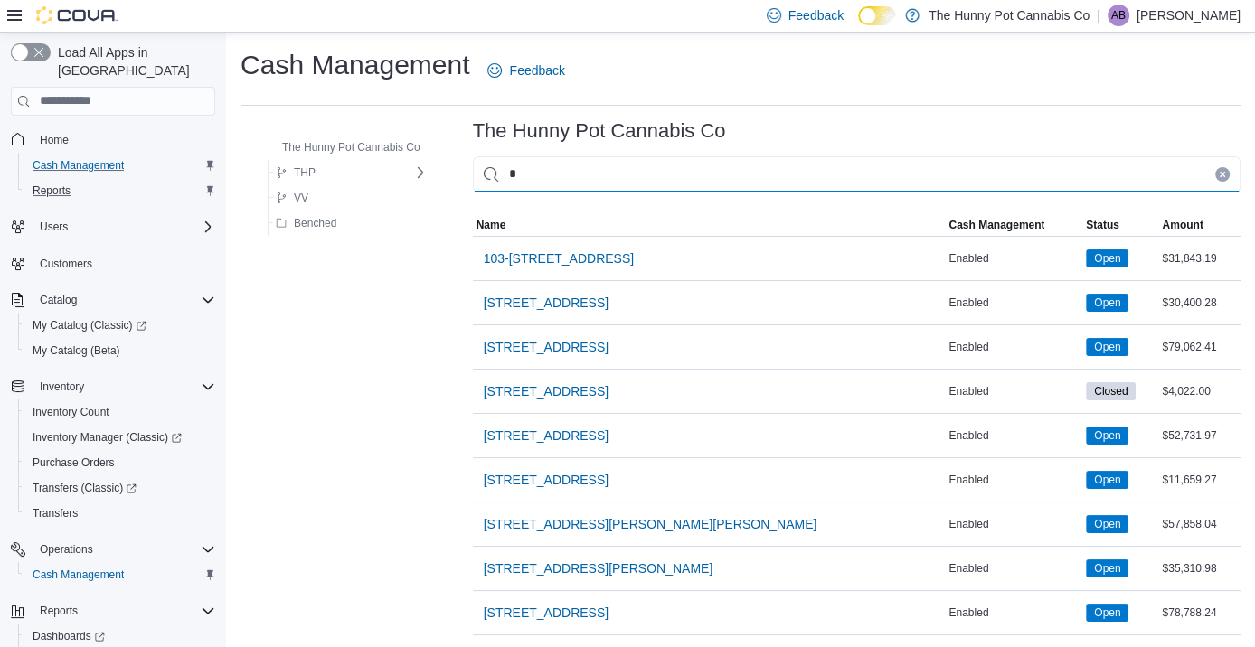
type input "**"
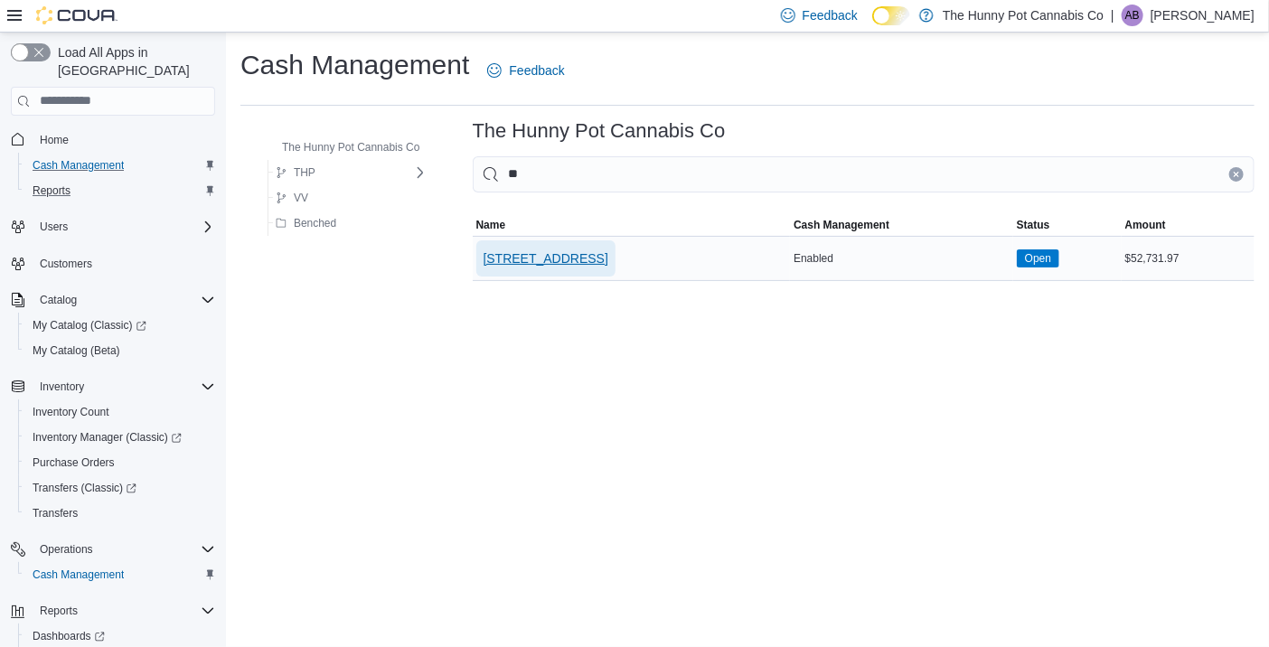
click at [560, 263] on span "328 Speedvale Ave E" at bounding box center [546, 258] width 125 height 18
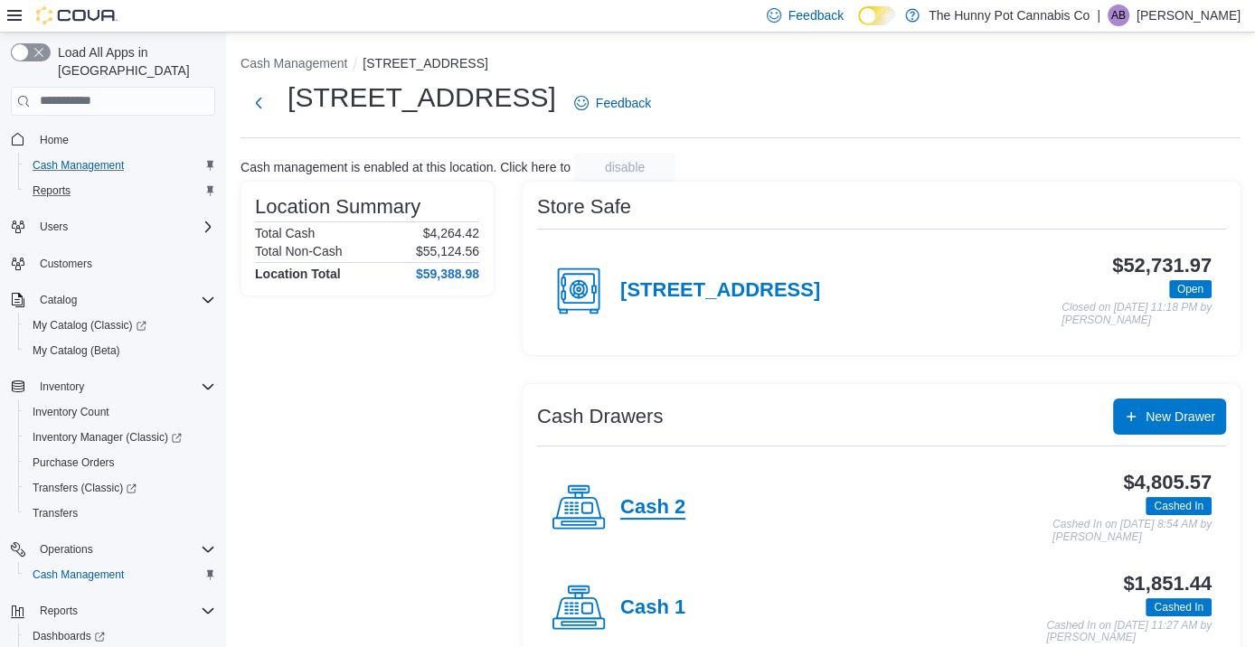
click at [673, 508] on h4 "Cash 2" at bounding box center [652, 508] width 65 height 24
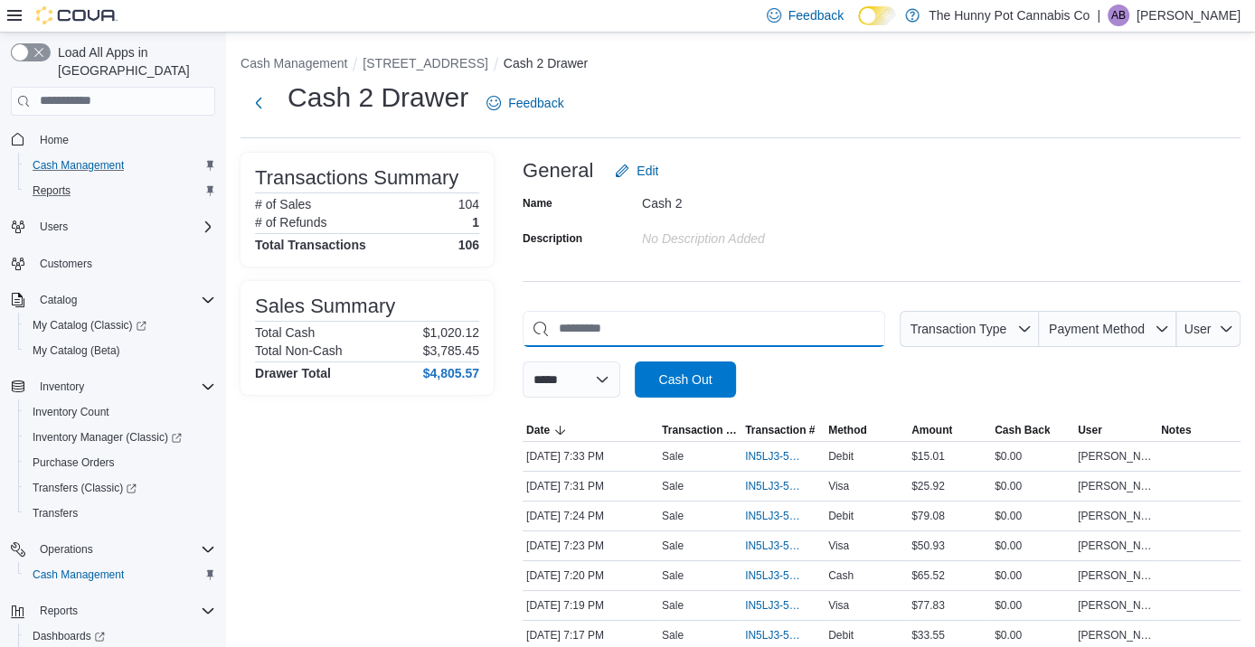
click at [706, 324] on input "This is a search bar. As you type, the results lower in the page will automatic…" at bounding box center [703, 329] width 362 height 36
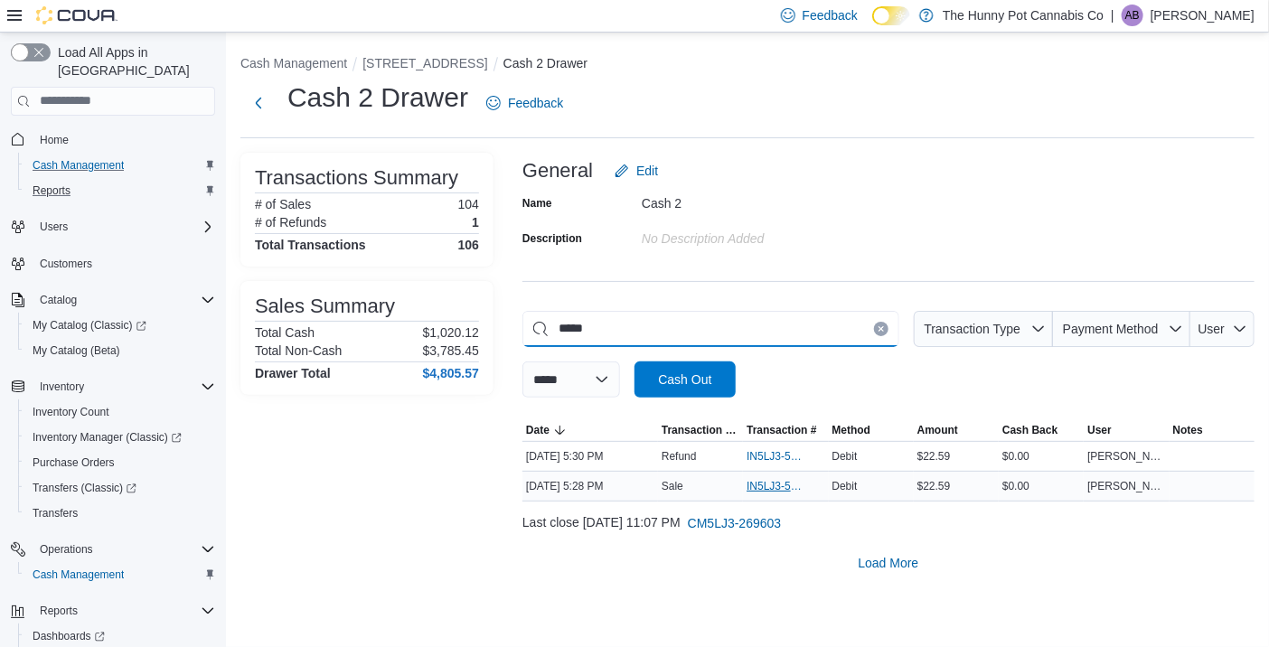
type input "*****"
click at [786, 482] on span "IN5LJ3-5955752" at bounding box center [777, 486] width 60 height 14
click at [785, 451] on span "IN5LJ3-5955771" at bounding box center [777, 456] width 60 height 14
click at [470, 503] on div "Transactions Summary # of Sales 104 # of Refunds 1 Total Transactions 106 Sales…" at bounding box center [366, 367] width 253 height 428
click at [778, 455] on span "IN5LJ3-5955771" at bounding box center [777, 456] width 60 height 14
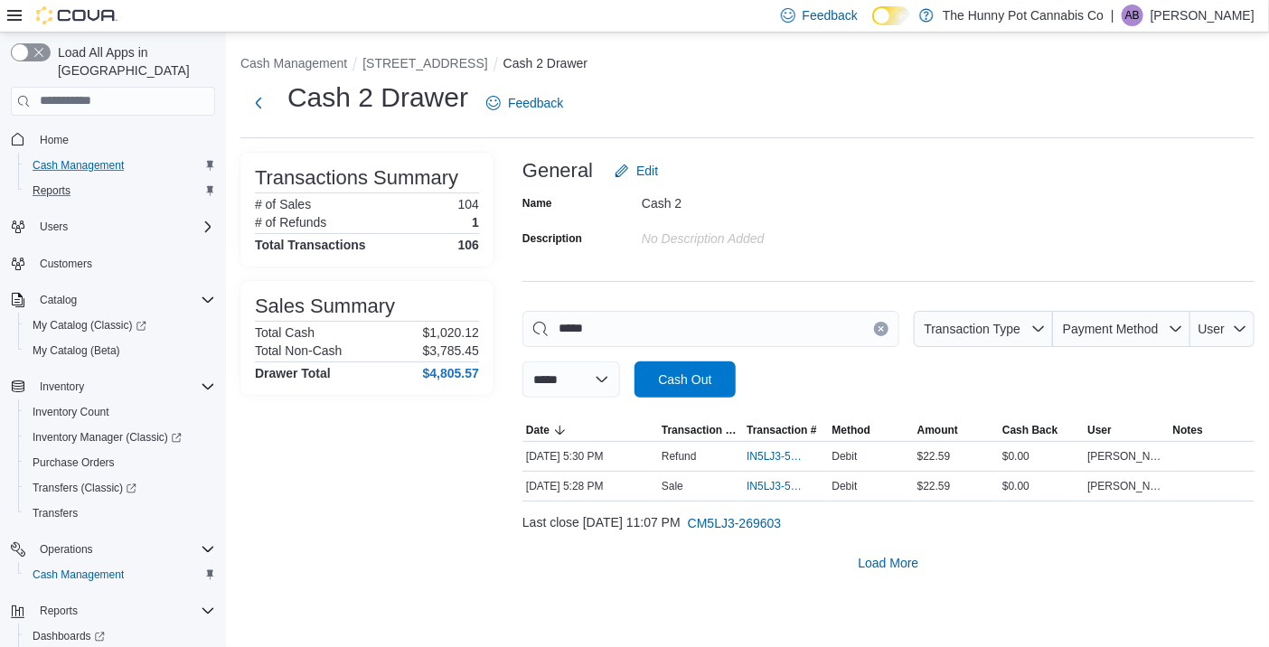
click at [879, 330] on icon "Clear input" at bounding box center [881, 328] width 5 height 5
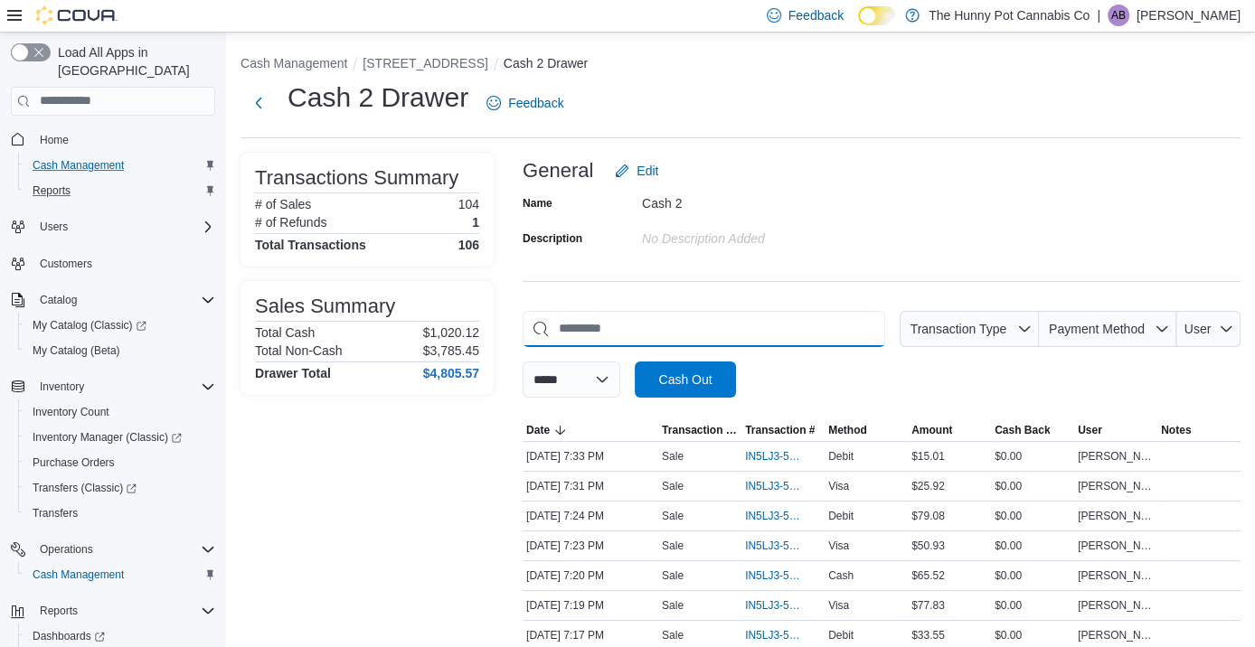
click at [805, 330] on input "This is a search bar. As you type, the results lower in the page will automatic…" at bounding box center [703, 329] width 362 height 36
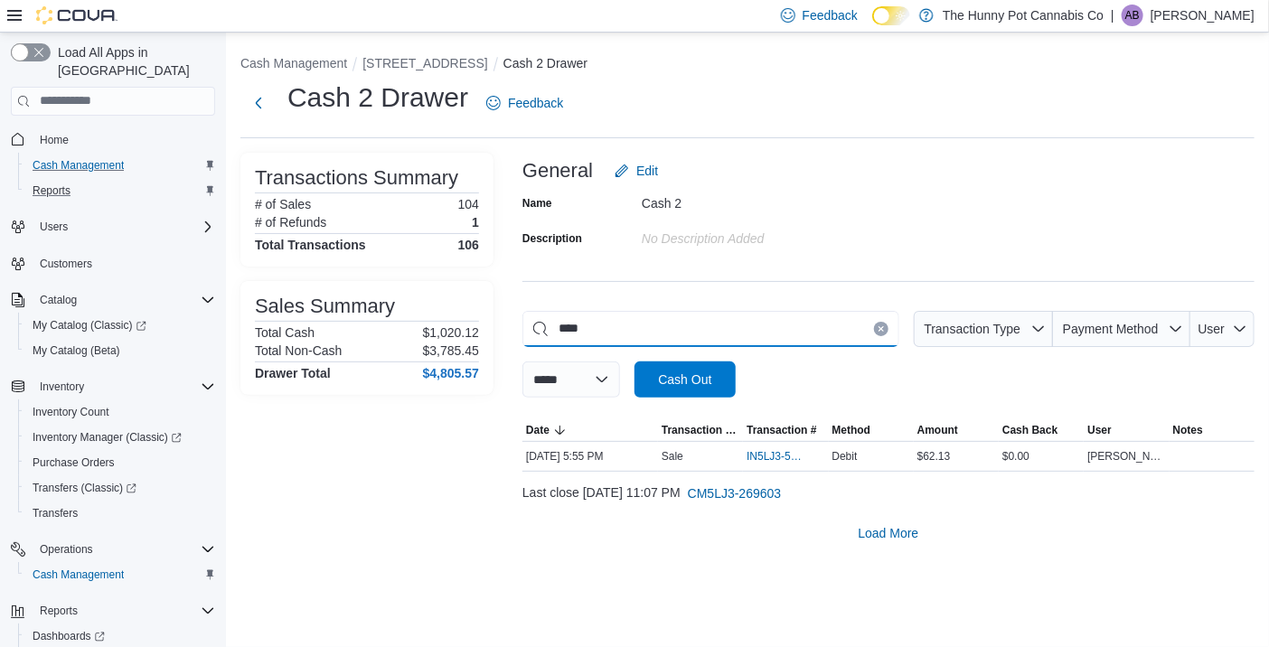
type input "*****"
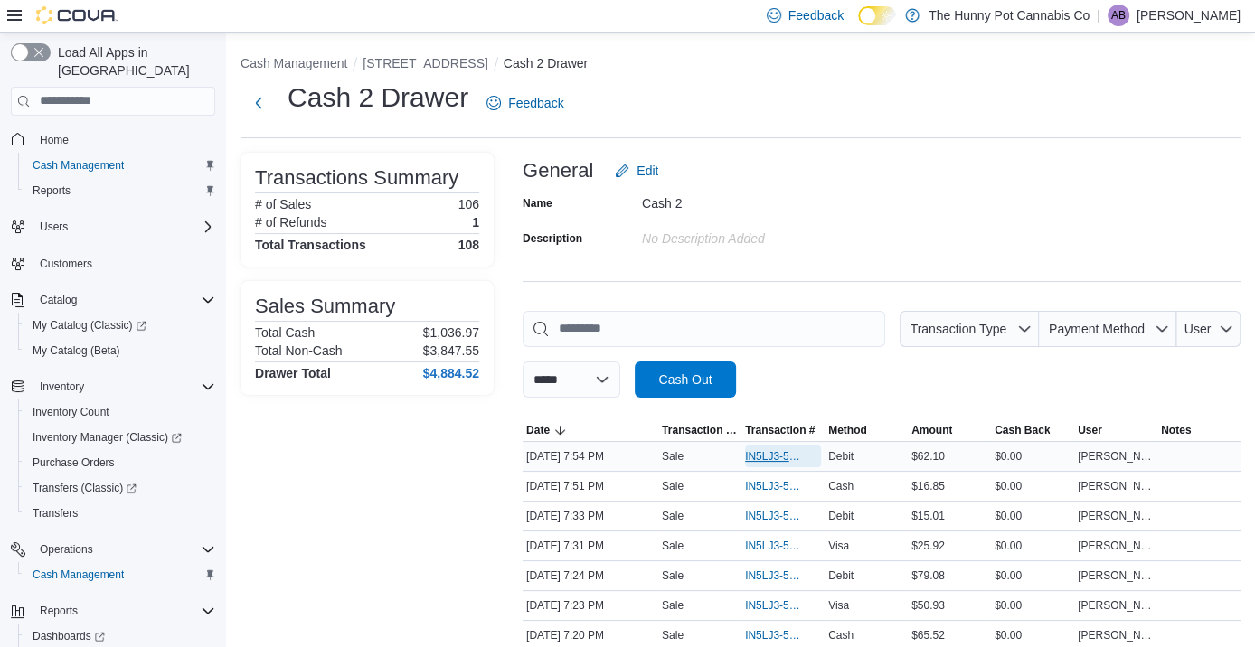
click at [775, 455] on span "IN5LJ3-5957308" at bounding box center [774, 456] width 58 height 14
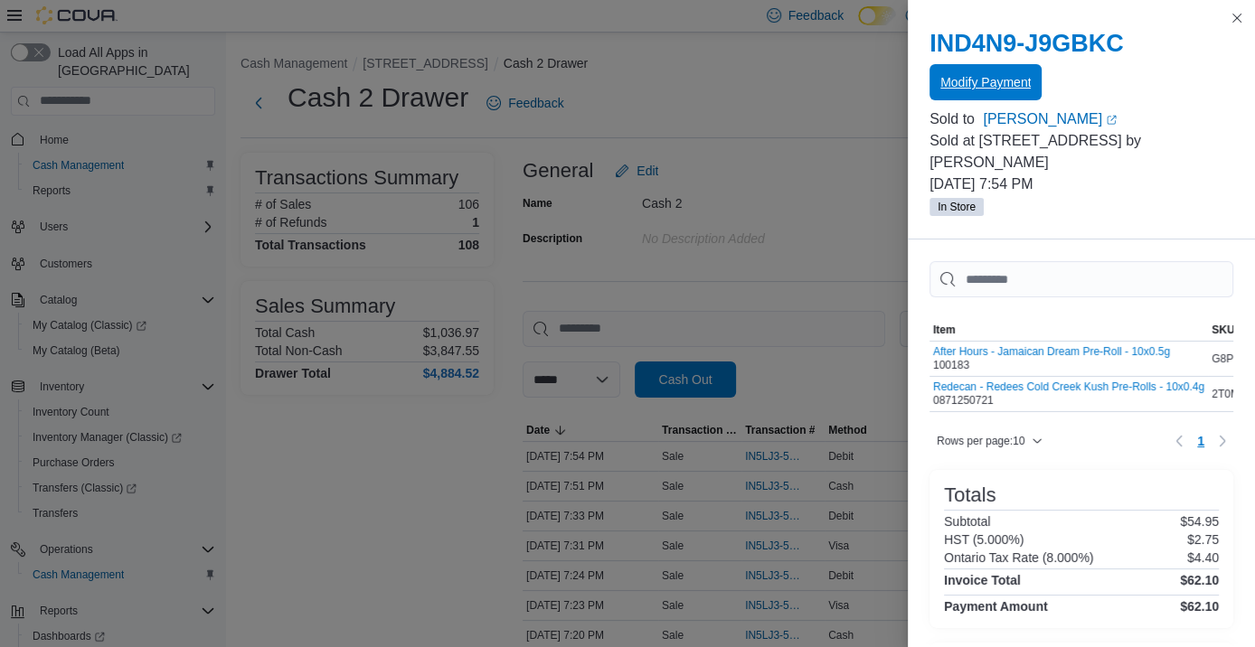
click at [970, 84] on span "Modify Payment" at bounding box center [985, 82] width 90 height 18
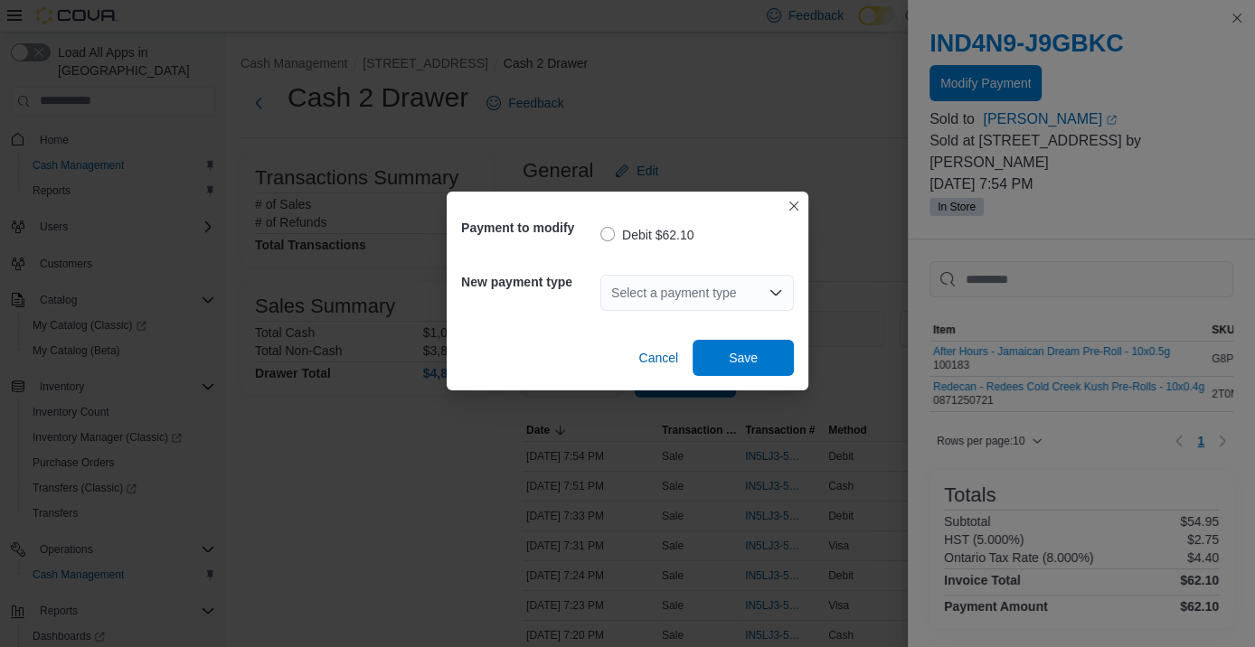
click at [729, 293] on div "Select a payment type" at bounding box center [696, 293] width 193 height 36
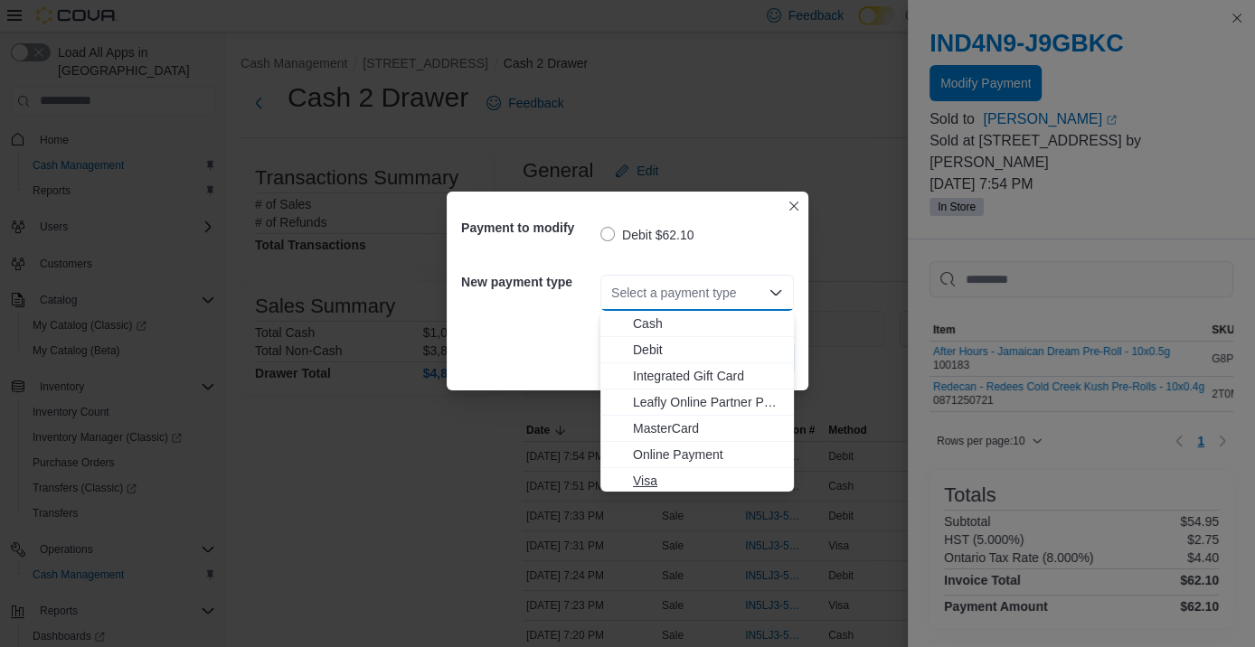
click at [657, 482] on span "Visa" at bounding box center [708, 481] width 150 height 18
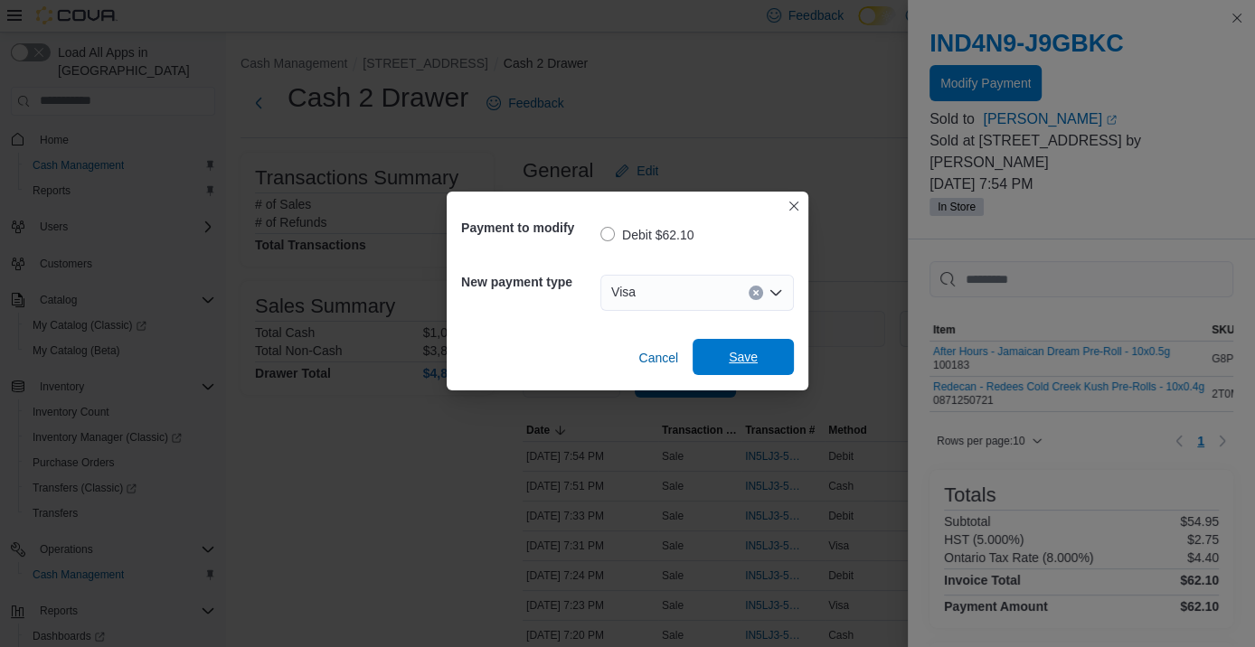
click at [741, 362] on span "Save" at bounding box center [743, 357] width 29 height 18
